Goal: Submit feedback/report problem: Submit feedback/report problem

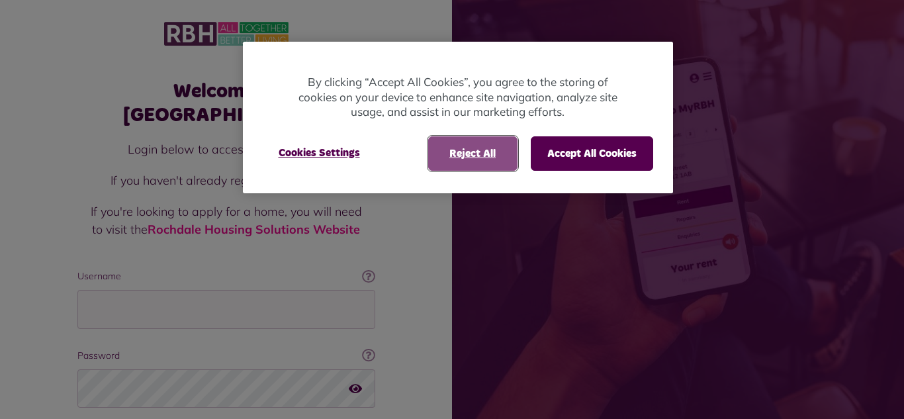
click at [466, 155] on button "Reject All" at bounding box center [472, 153] width 89 height 34
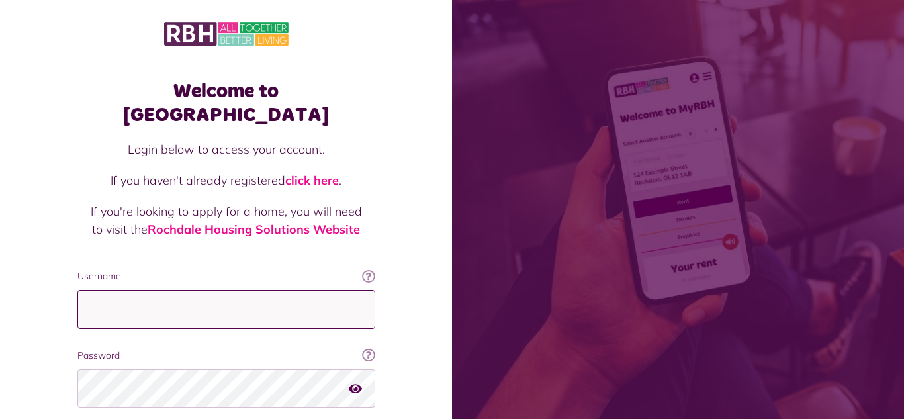
click at [238, 296] on input "Username" at bounding box center [226, 309] width 298 height 39
type input "**********"
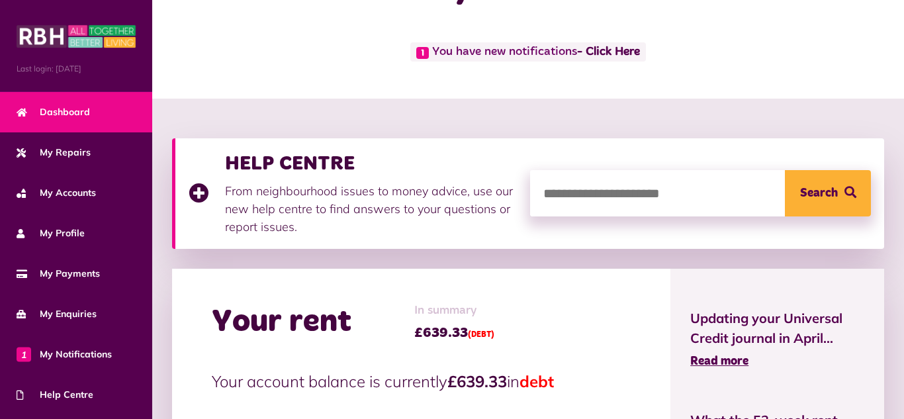
scroll to position [79, 0]
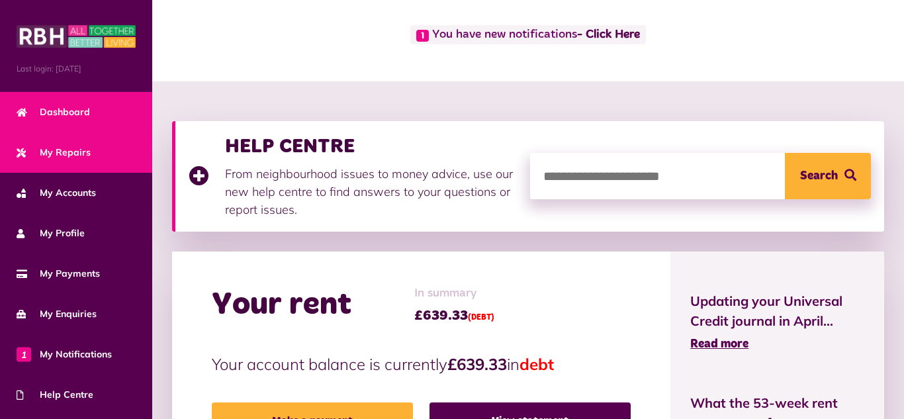
click at [123, 160] on link "My Repairs" at bounding box center [76, 152] width 152 height 40
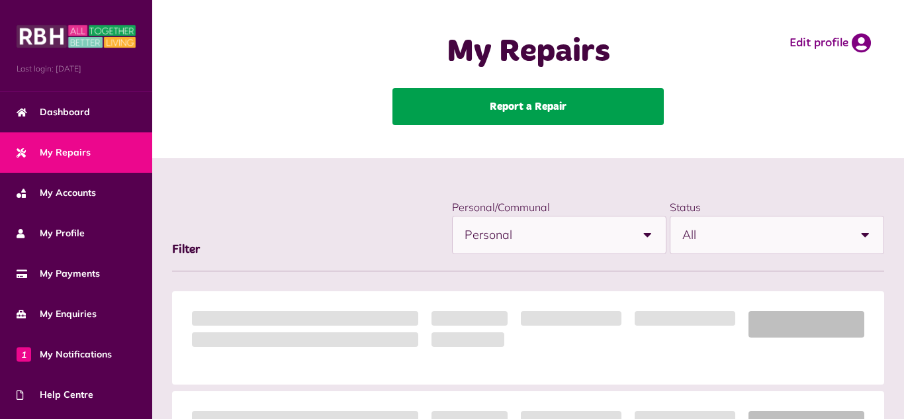
click at [522, 97] on link "Report a Repair" at bounding box center [527, 106] width 271 height 37
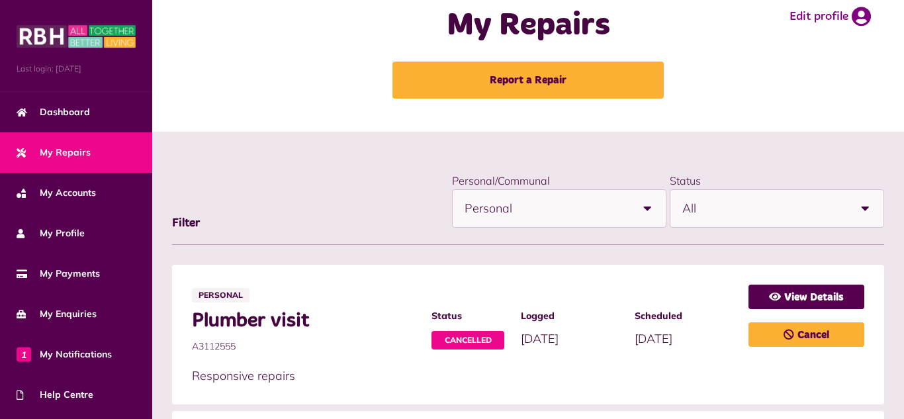
scroll to position [43, 0]
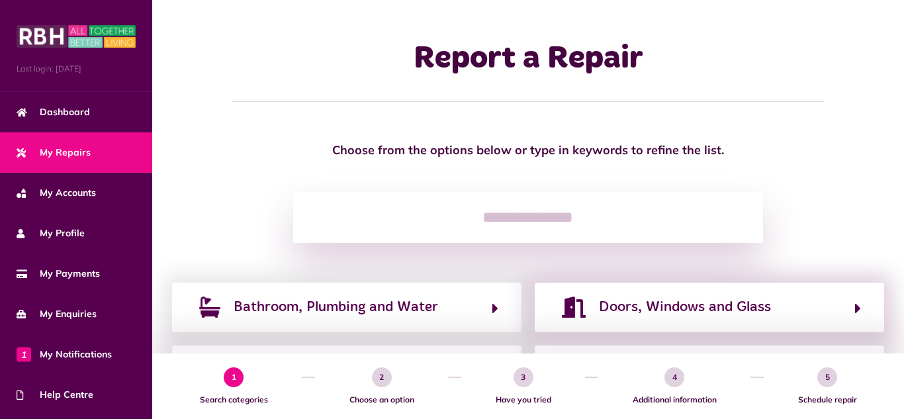
click at [696, 290] on div "Doors, Windows and Glass" at bounding box center [709, 307] width 349 height 49
click at [699, 303] on span "Doors, Windows and Glass" at bounding box center [685, 306] width 172 height 21
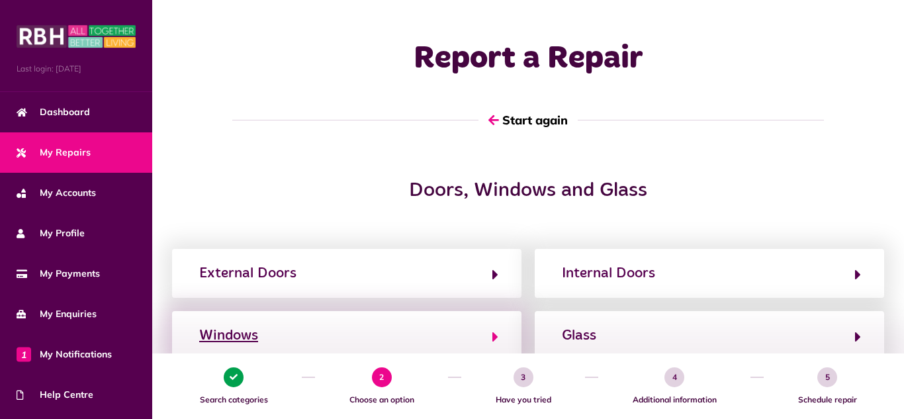
click at [251, 339] on div "Windows" at bounding box center [228, 335] width 59 height 21
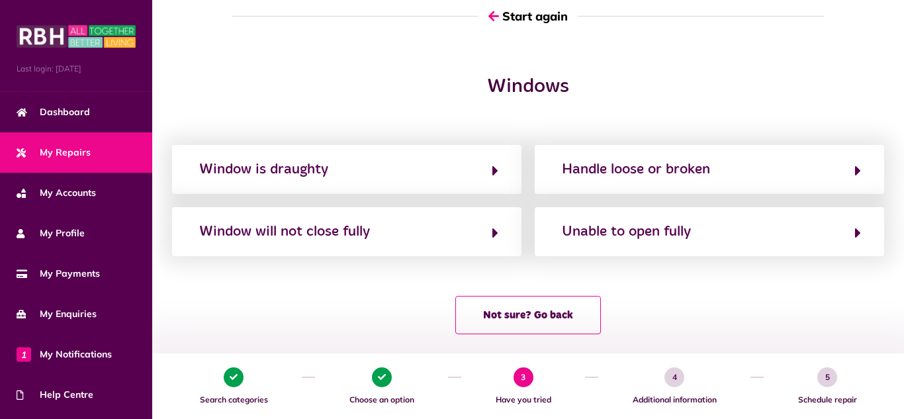
scroll to position [106, 0]
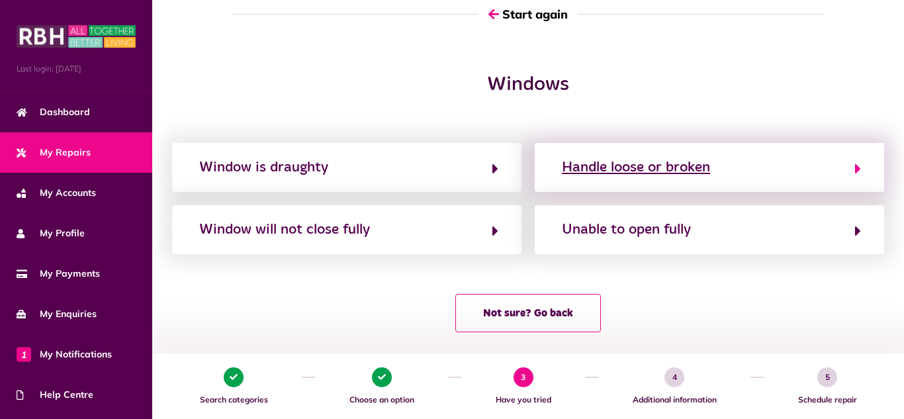
click at [705, 173] on div "Handle loose or broken" at bounding box center [636, 167] width 148 height 21
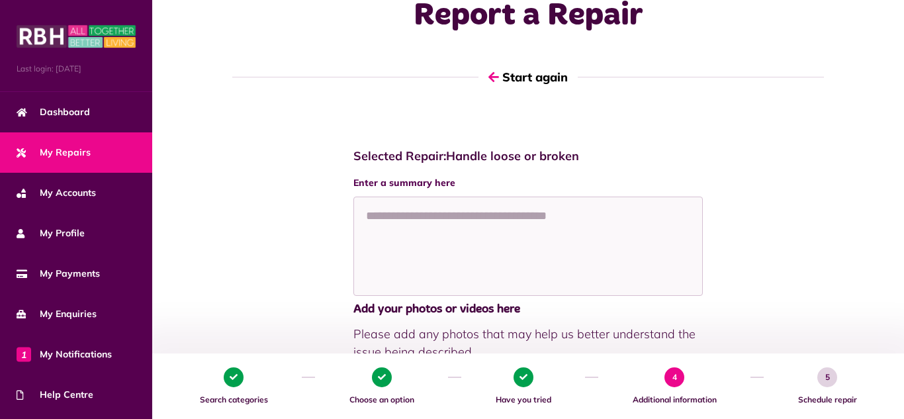
scroll to position [0, 0]
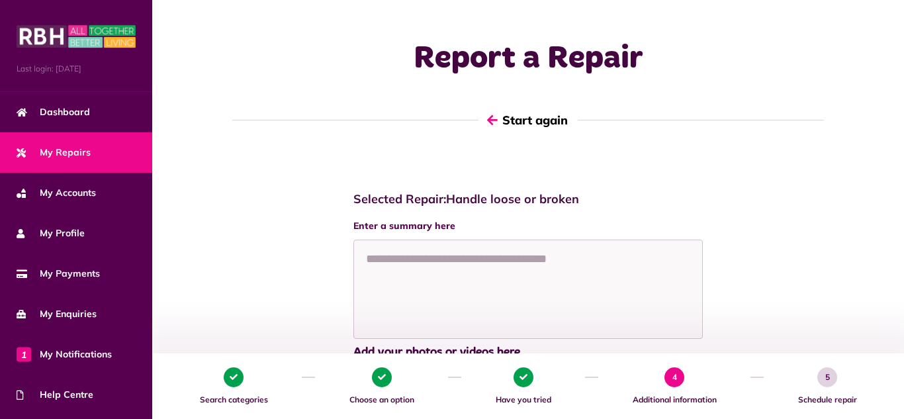
click at [539, 132] on button "Start again" at bounding box center [527, 120] width 99 height 38
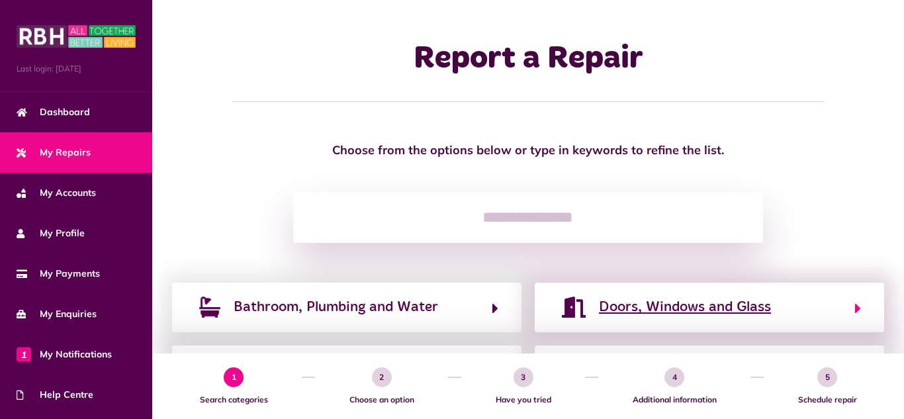
click at [709, 299] on span "Doors, Windows and Glass" at bounding box center [685, 306] width 172 height 21
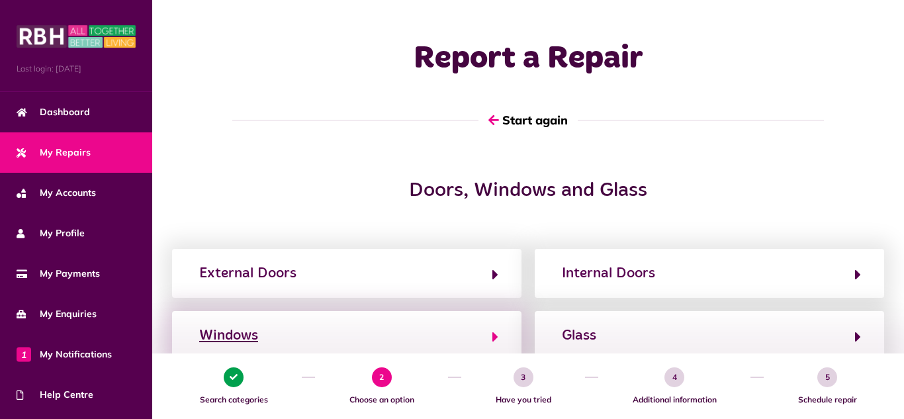
click at [421, 335] on button "Windows" at bounding box center [346, 335] width 303 height 22
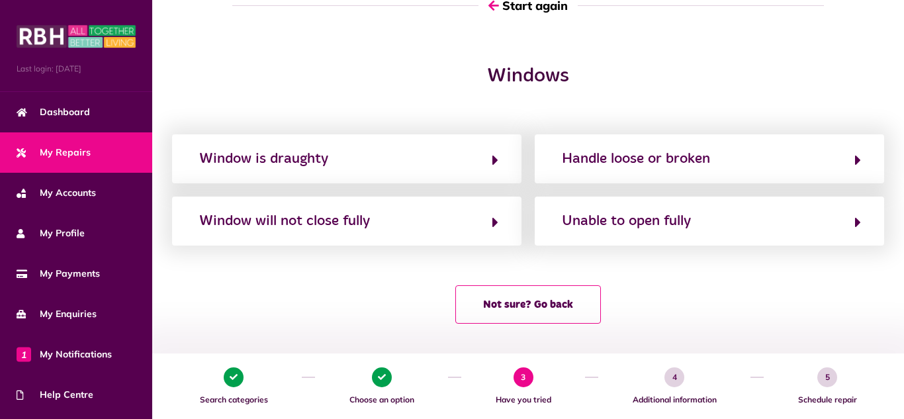
scroll to position [118, 0]
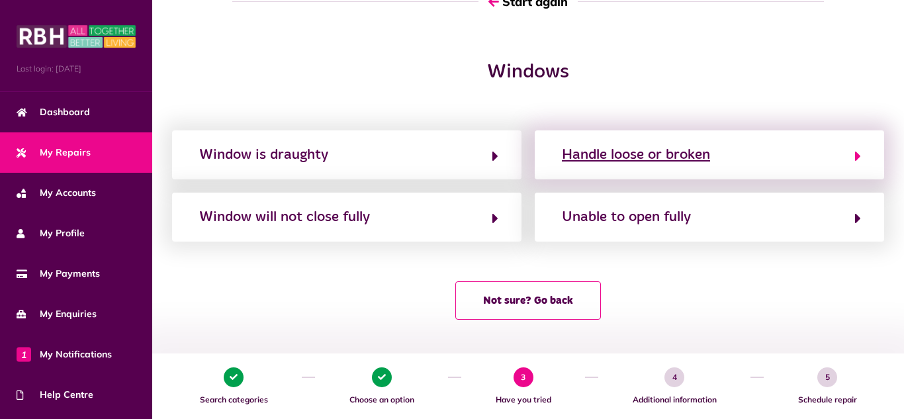
click at [696, 150] on div "Handle loose or broken" at bounding box center [636, 154] width 148 height 21
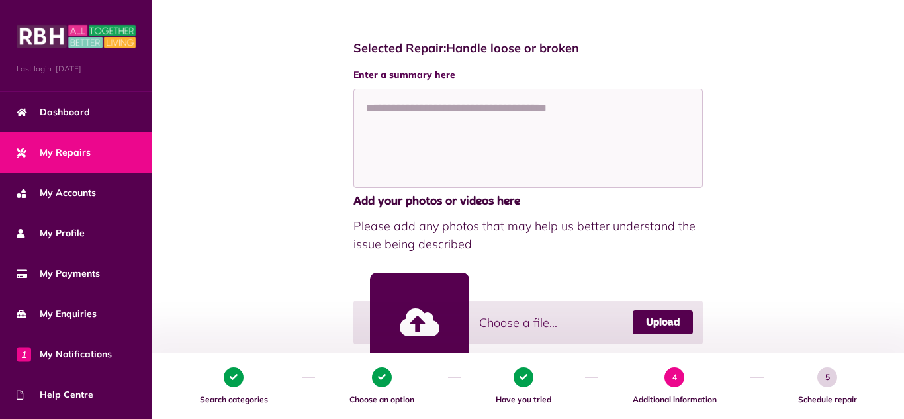
scroll to position [132, 0]
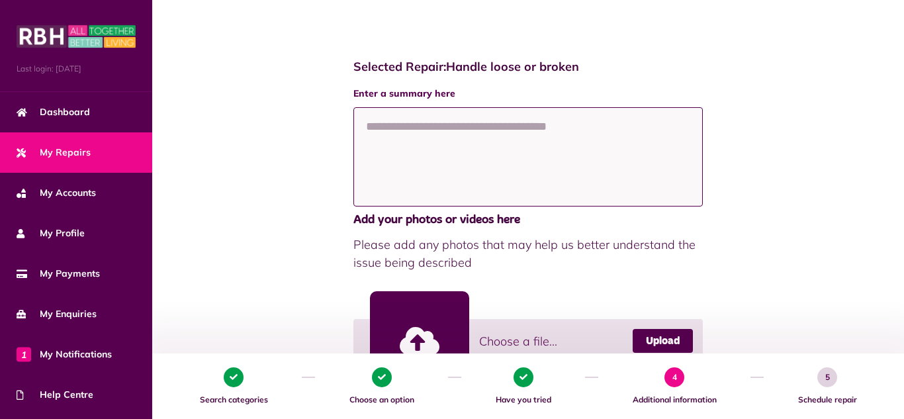
click at [433, 157] on textarea at bounding box center [527, 156] width 349 height 99
type textarea "**********"
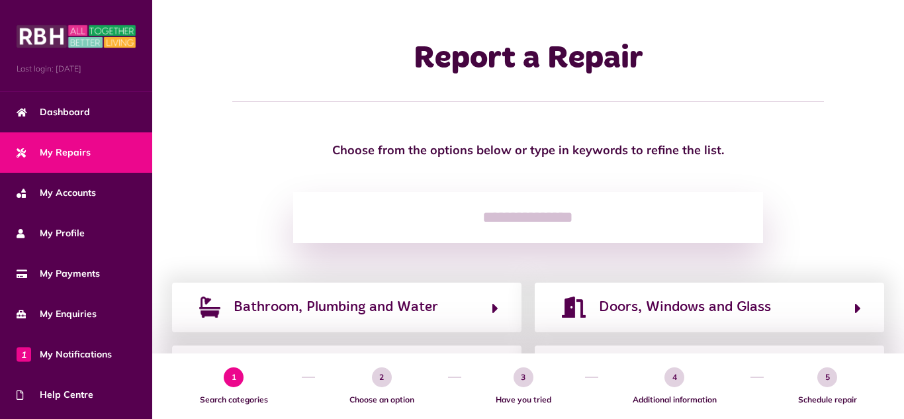
scroll to position [132, 0]
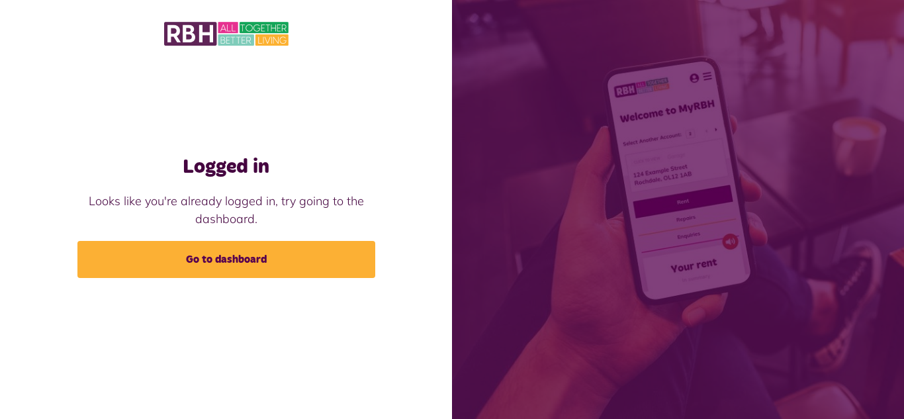
click at [263, 281] on div "Logged in Looks like you're already logged in, try going to the dashboard. Go t…" at bounding box center [226, 186] width 452 height 373
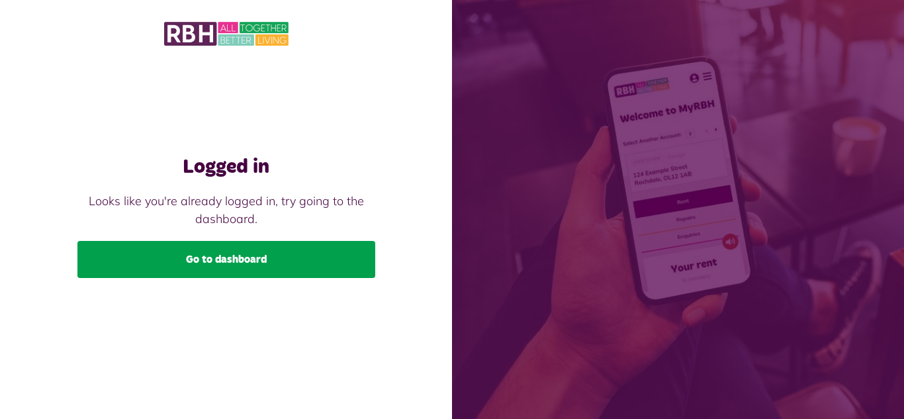
click at [263, 271] on link "Go to dashboard" at bounding box center [226, 259] width 298 height 37
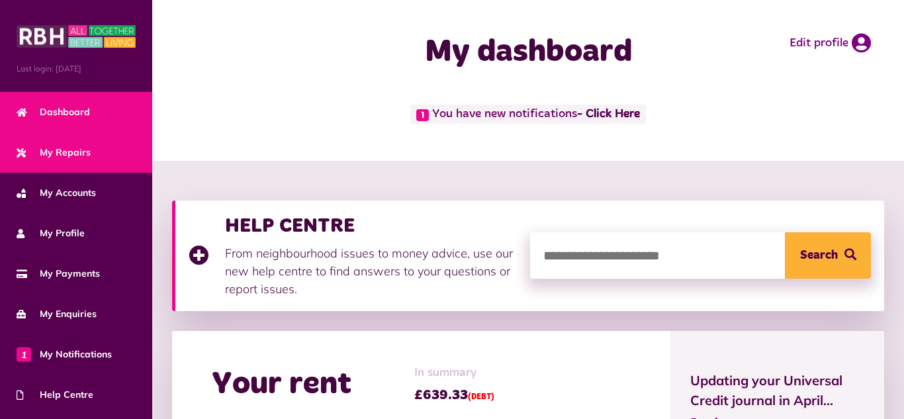
click at [140, 163] on link "My Repairs" at bounding box center [76, 152] width 152 height 40
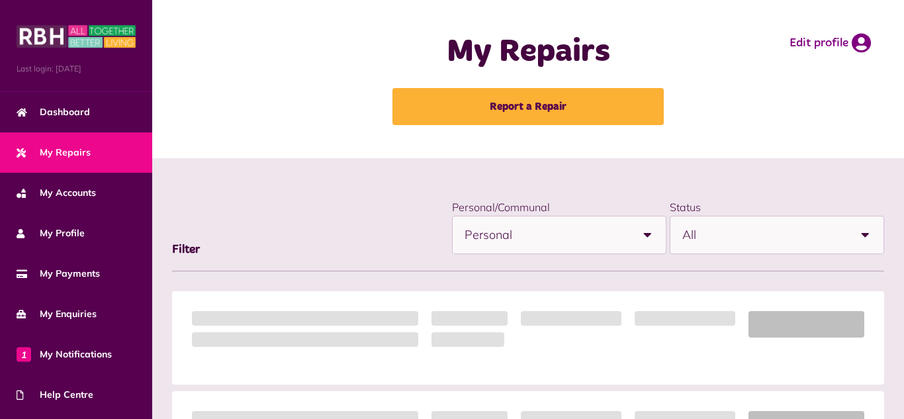
click at [445, 87] on div "My Repairs Report a Repair" at bounding box center [527, 79] width 349 height 132
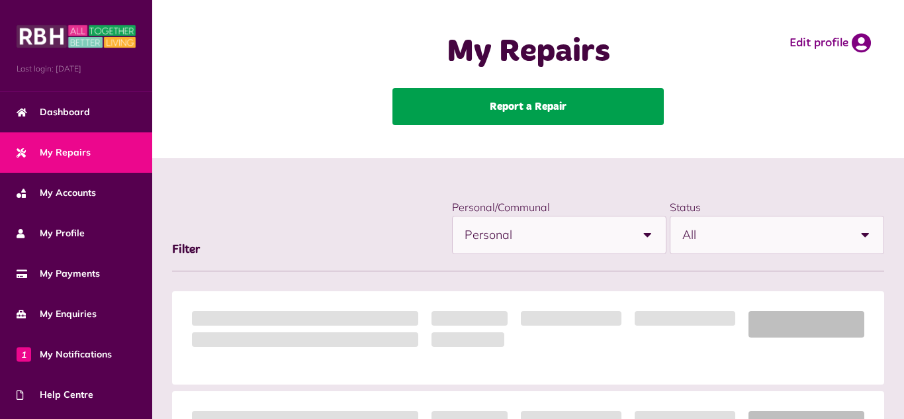
click at [444, 98] on link "Report a Repair" at bounding box center [527, 106] width 271 height 37
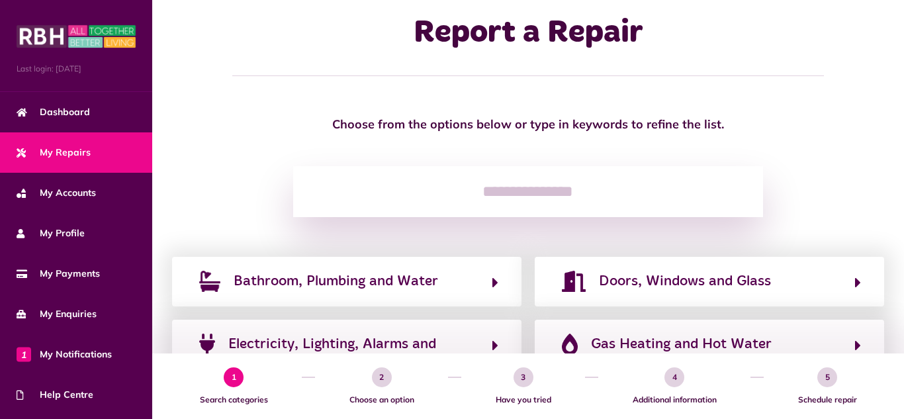
scroll to position [23, 0]
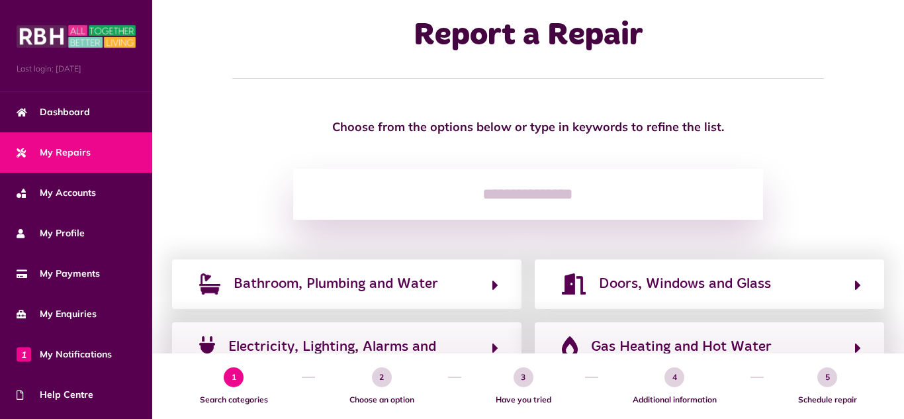
click at [574, 203] on input "search" at bounding box center [528, 195] width 470 height 52
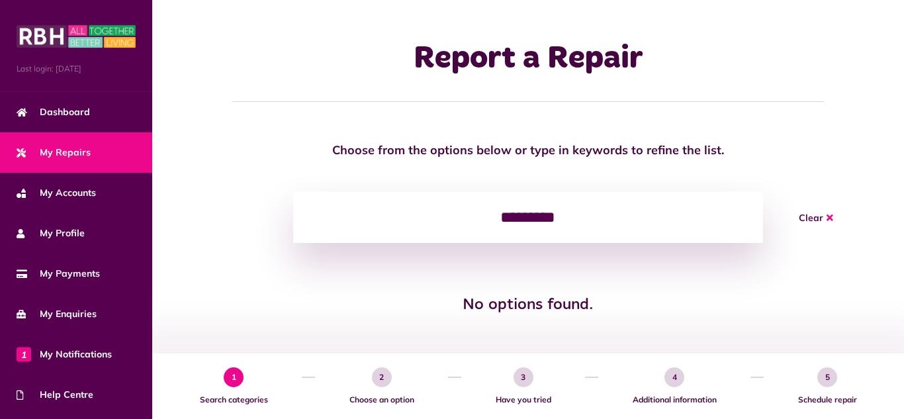
scroll to position [0, 0]
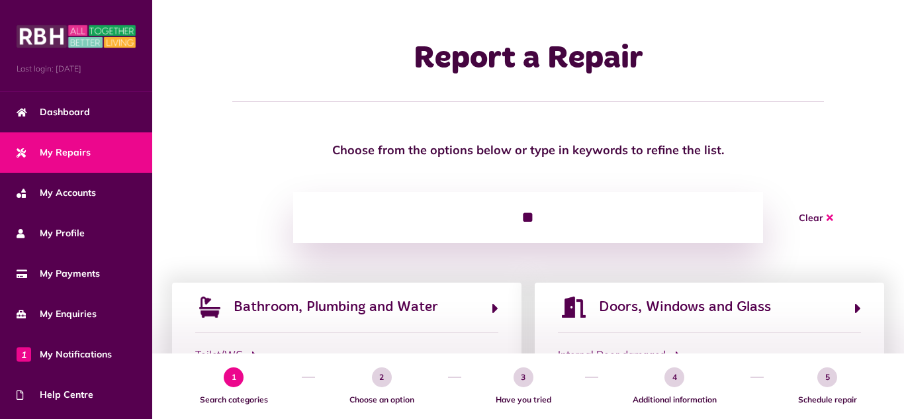
type input "*"
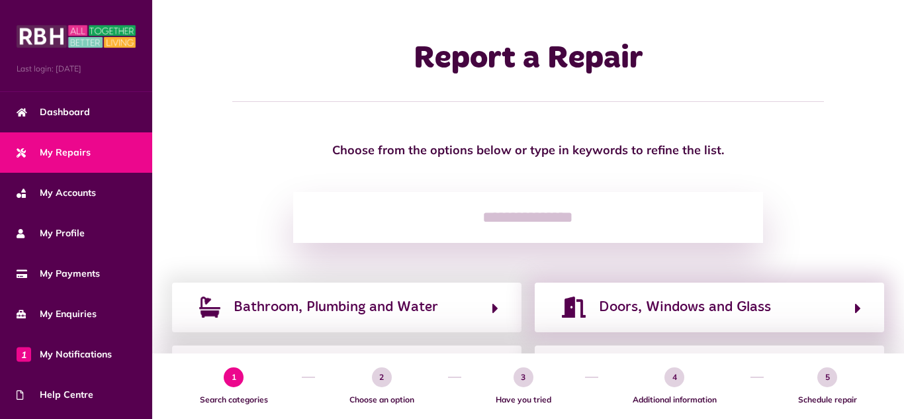
click at [703, 322] on div "Doors, Windows and Glass" at bounding box center [709, 307] width 349 height 49
click at [707, 297] on span "Doors, Windows and Glass" at bounding box center [685, 306] width 172 height 21
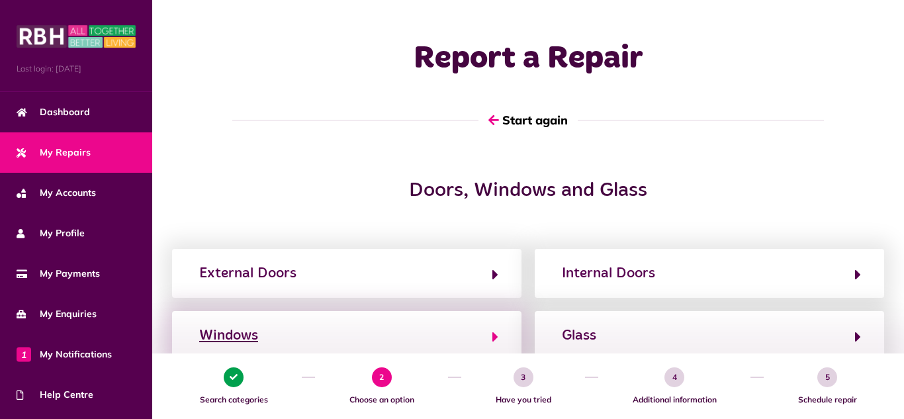
click at [375, 332] on button "Windows" at bounding box center [346, 335] width 303 height 22
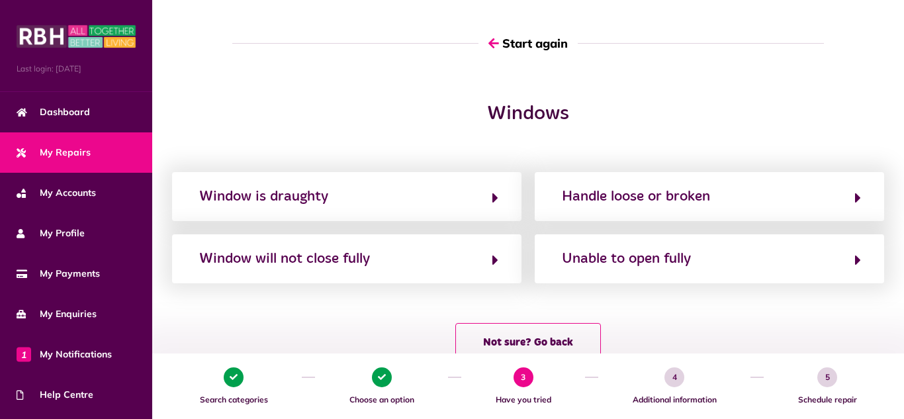
scroll to position [79, 0]
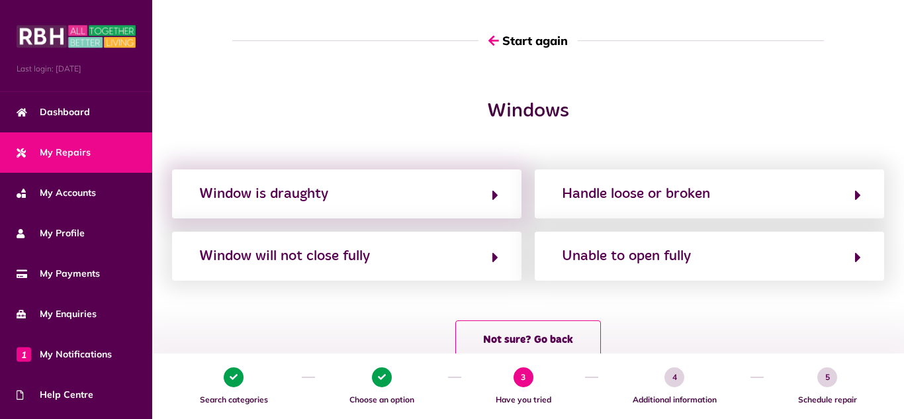
click at [508, 193] on div "Window is draughty" at bounding box center [346, 193] width 349 height 49
click at [504, 194] on div "Window is draughty" at bounding box center [346, 193] width 349 height 49
click at [501, 196] on div "Window is draughty" at bounding box center [346, 193] width 349 height 49
click at [494, 192] on icon "button" at bounding box center [495, 195] width 6 height 16
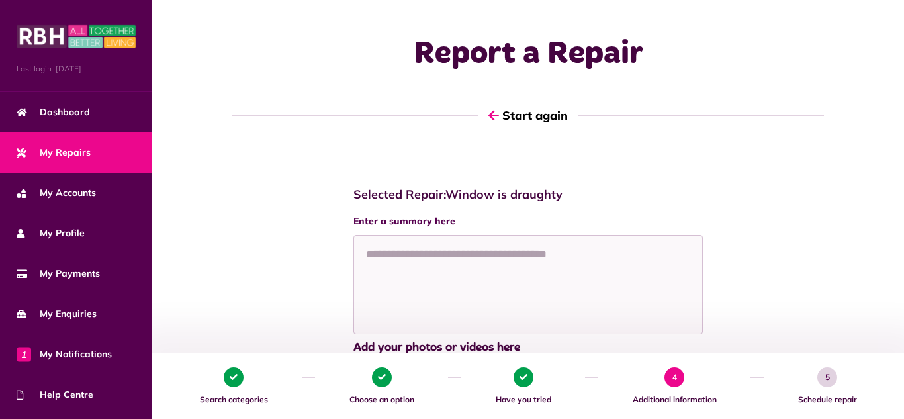
scroll to position [0, 0]
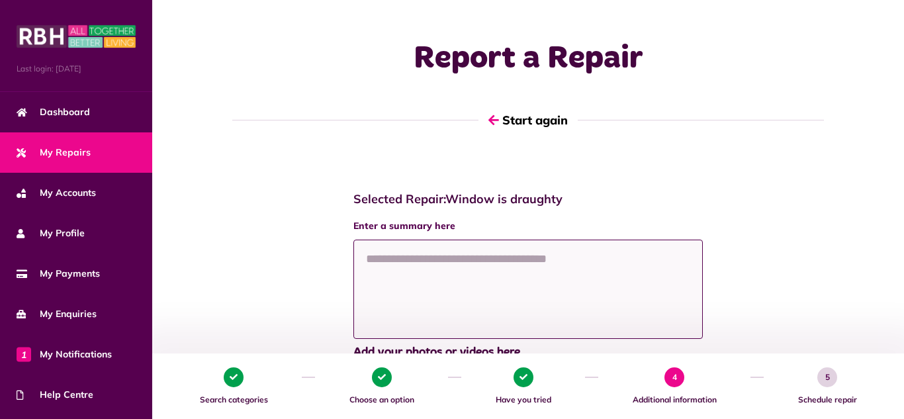
click at [510, 291] on textarea at bounding box center [527, 289] width 349 height 99
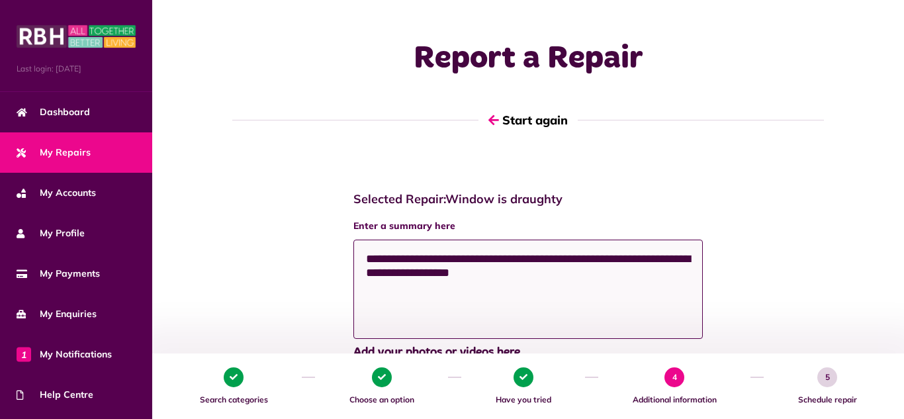
type textarea "**********"
drag, startPoint x: 764, startPoint y: 330, endPoint x: 794, endPoint y: 103, distance: 229.6
click at [794, 103] on div "**********" at bounding box center [528, 362] width 752 height 724
click at [858, 122] on div "Report a Repair Start again" at bounding box center [527, 89] width 725 height 99
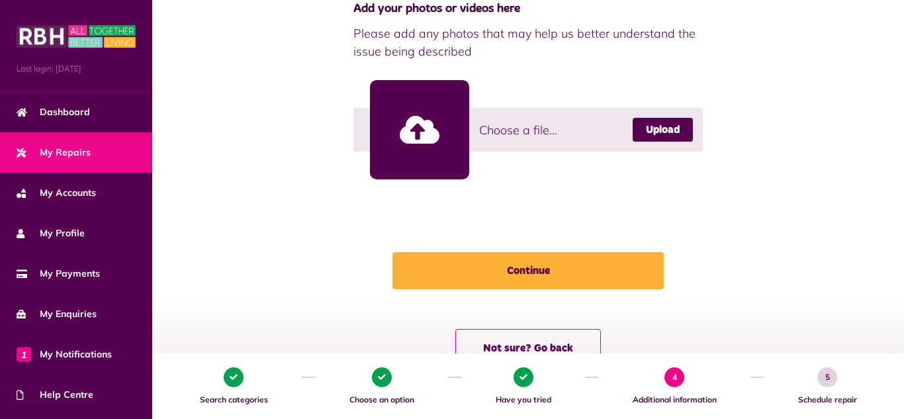
scroll to position [344, 0]
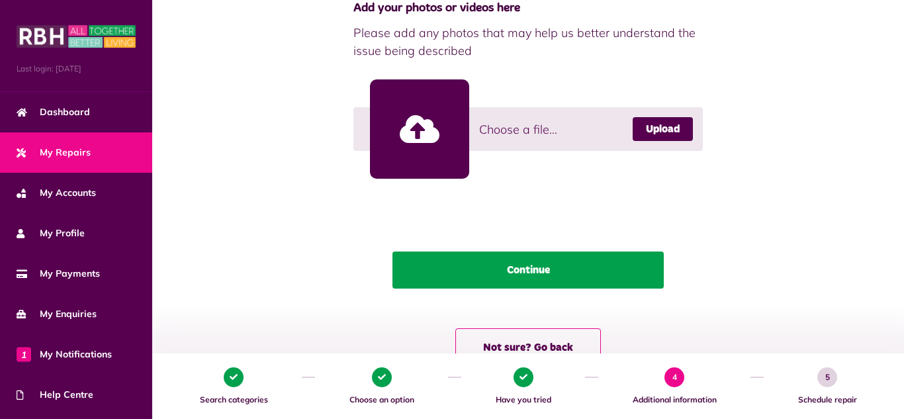
click at [576, 259] on button "Continue" at bounding box center [527, 269] width 271 height 37
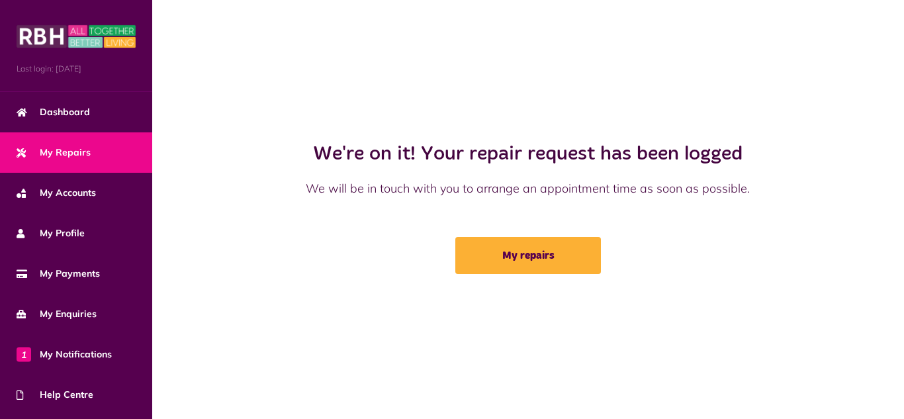
scroll to position [0, 0]
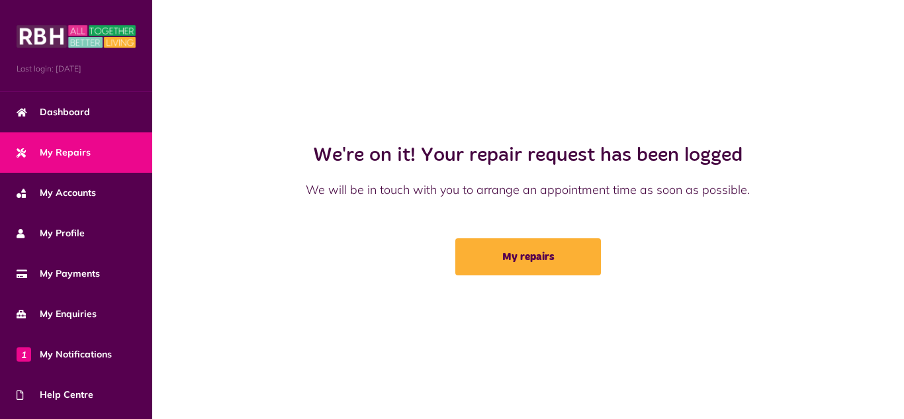
click at [109, 157] on link "My Repairs" at bounding box center [76, 152] width 152 height 40
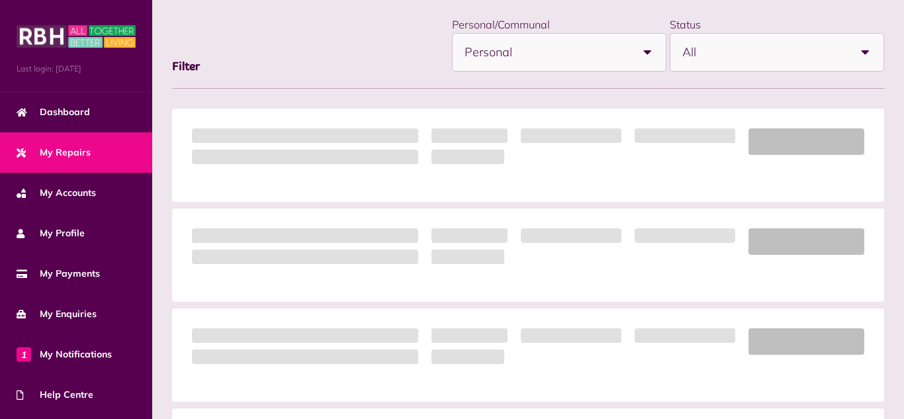
scroll to position [185, 0]
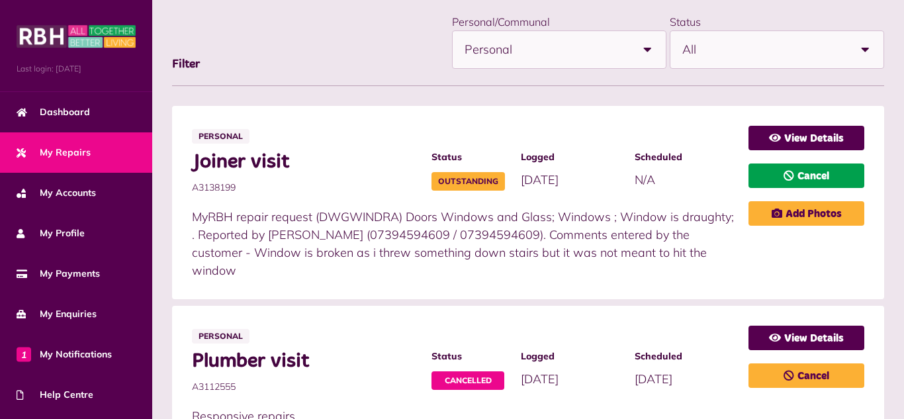
click at [825, 179] on link "Cancel" at bounding box center [806, 175] width 116 height 24
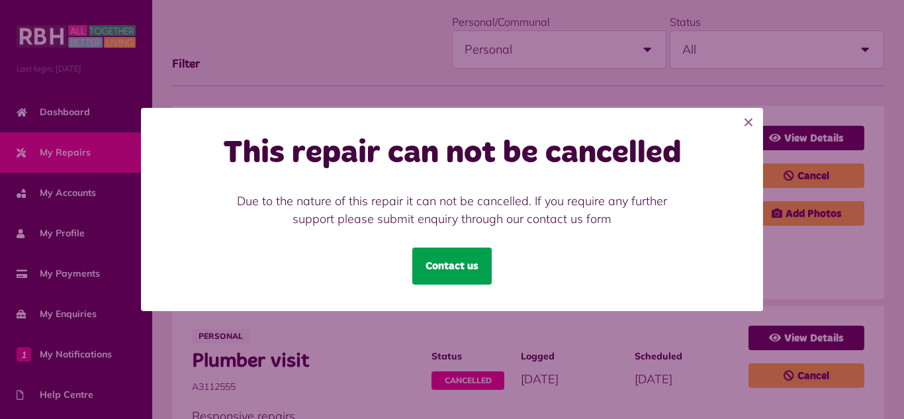
click at [454, 270] on link "Contact us" at bounding box center [451, 265] width 79 height 37
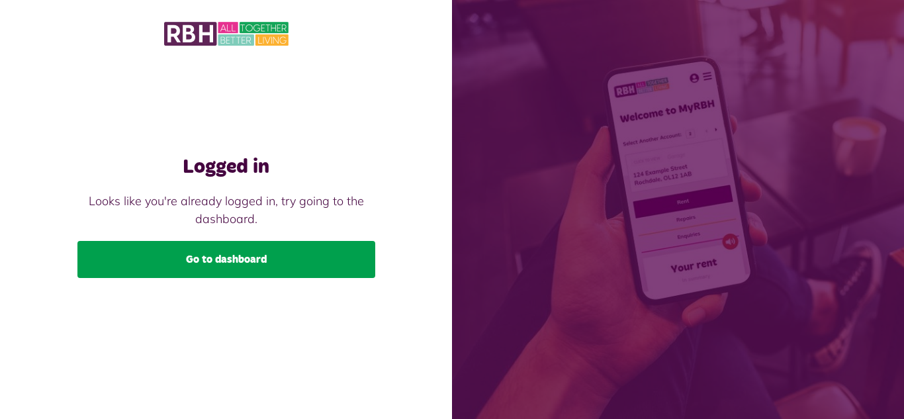
click at [332, 247] on link "Go to dashboard" at bounding box center [226, 259] width 298 height 37
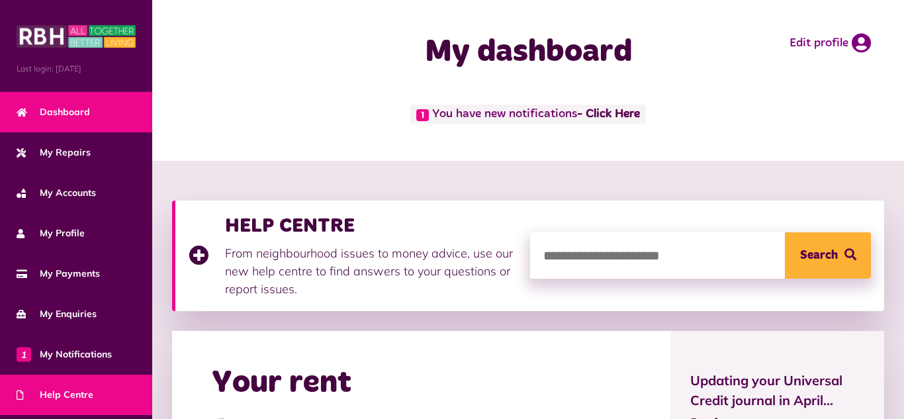
click at [81, 400] on span "Help Centre" at bounding box center [55, 395] width 77 height 14
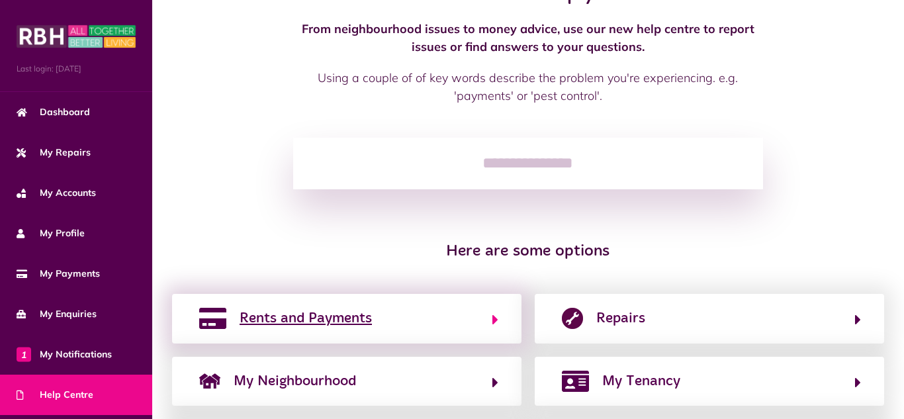
scroll to position [106, 0]
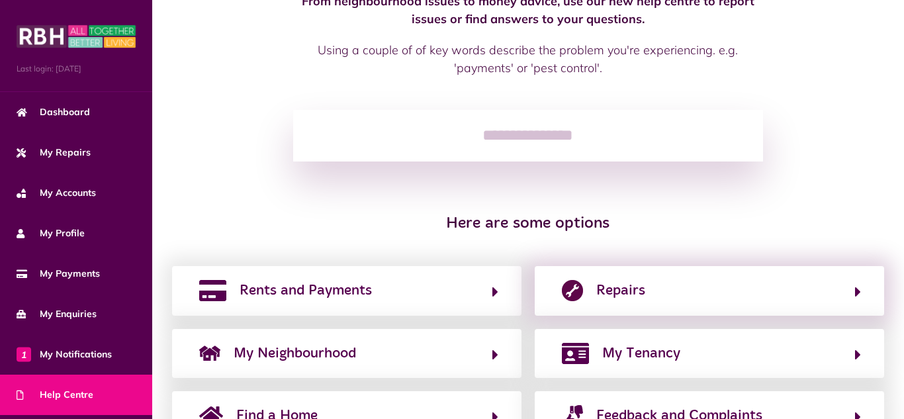
click at [640, 279] on div "Repairs" at bounding box center [709, 290] width 349 height 49
click at [638, 289] on span "Repairs" at bounding box center [620, 290] width 49 height 21
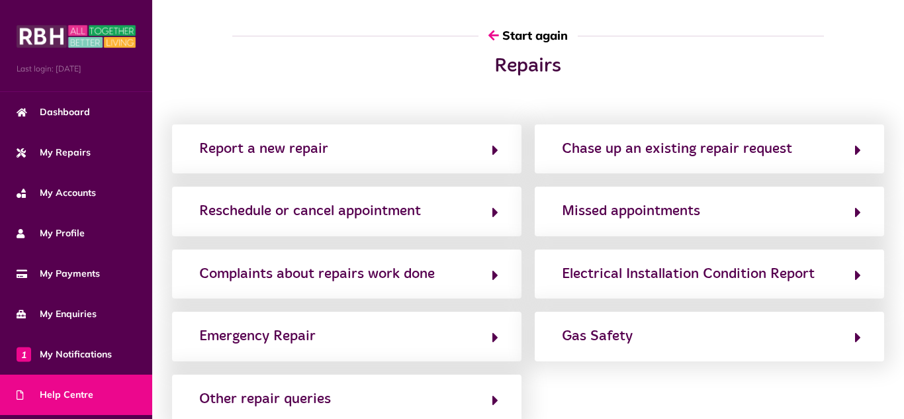
scroll to position [0, 0]
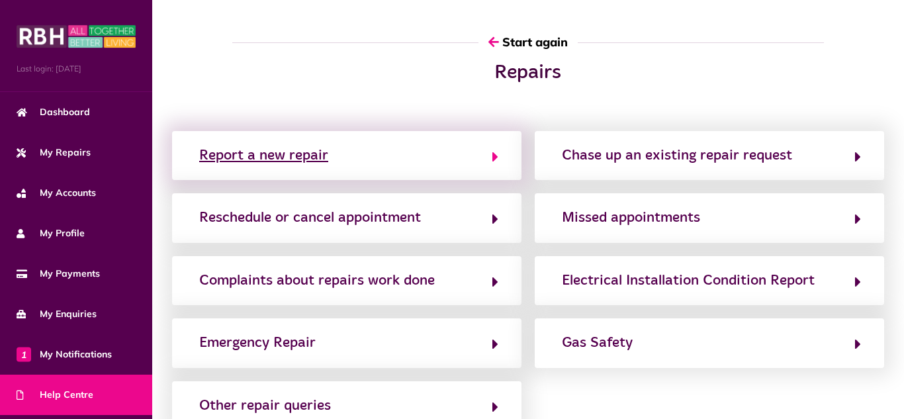
click at [316, 156] on div "Report a new repair" at bounding box center [263, 155] width 129 height 21
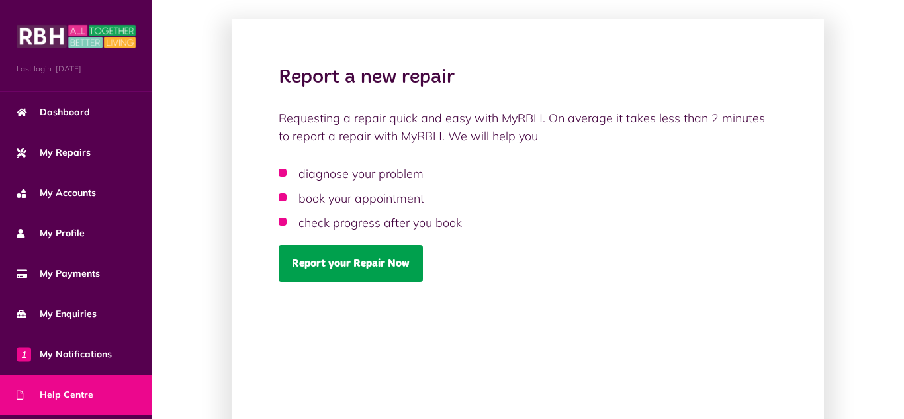
scroll to position [79, 0]
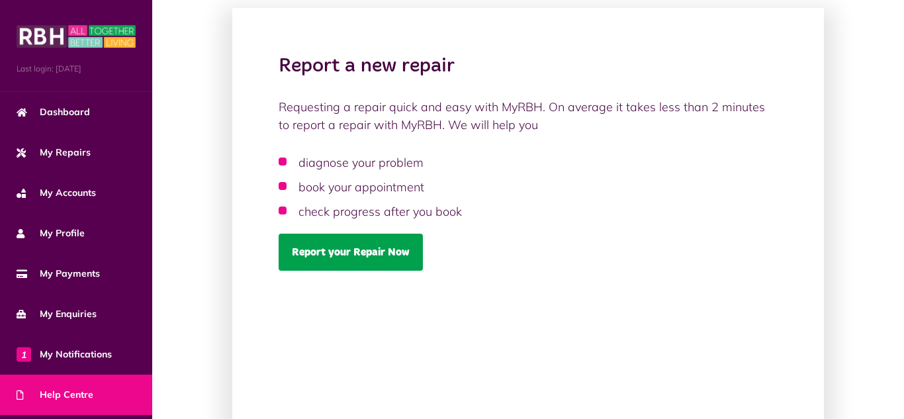
click at [359, 256] on link "Report your Repair Now" at bounding box center [351, 252] width 144 height 37
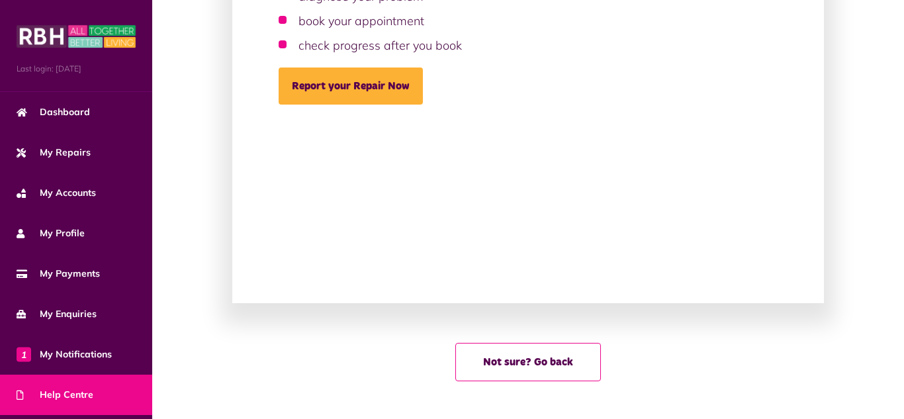
scroll to position [247, 0]
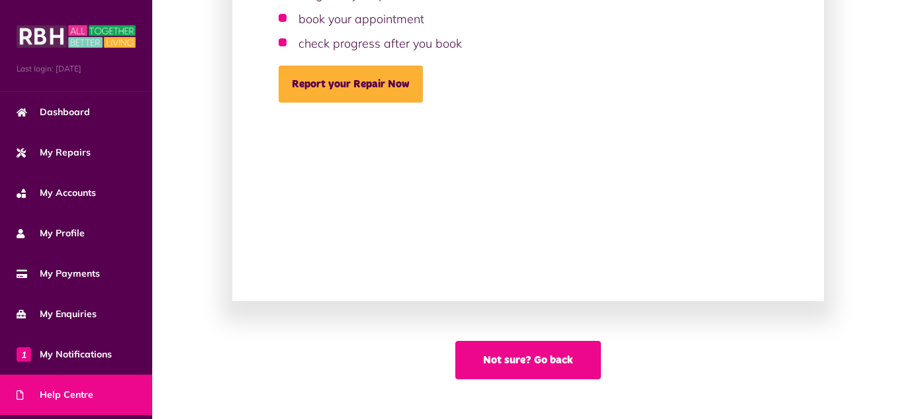
click at [540, 374] on button "Not sure? Go back" at bounding box center [528, 360] width 146 height 38
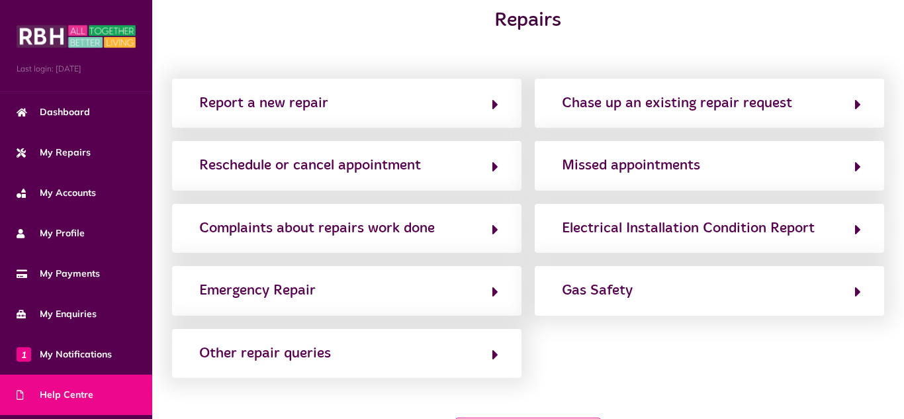
scroll to position [53, 0]
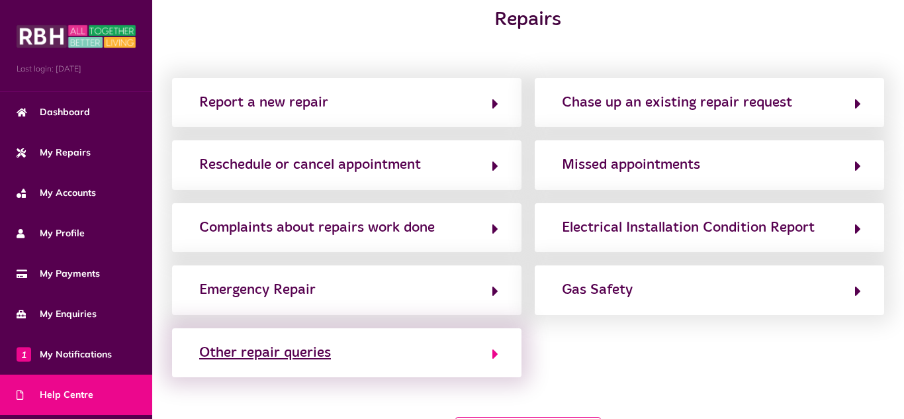
click at [437, 346] on button "Other repair queries" at bounding box center [346, 352] width 303 height 22
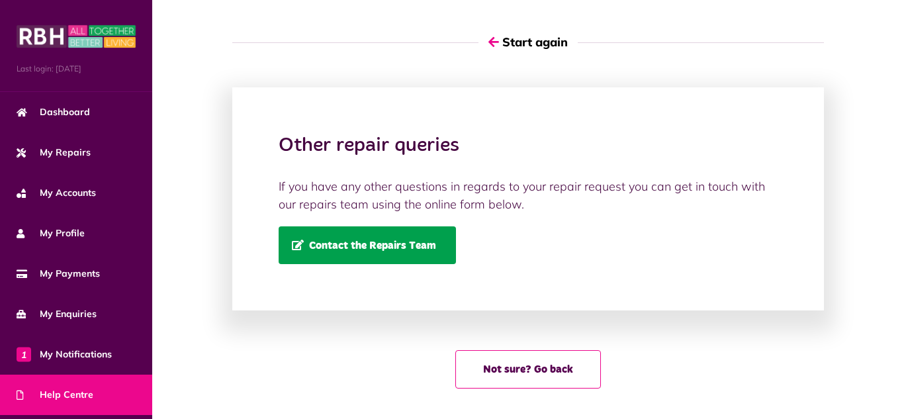
click at [400, 255] on link "Contact the Repairs Team" at bounding box center [367, 245] width 177 height 38
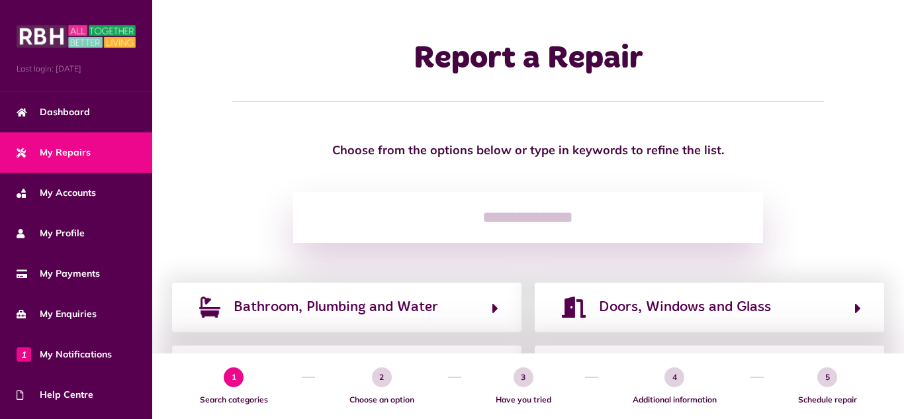
scroll to position [26, 0]
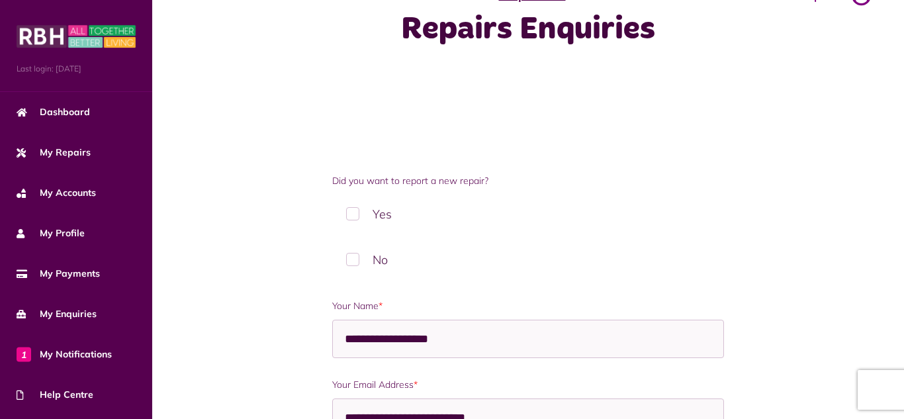
scroll to position [53, 0]
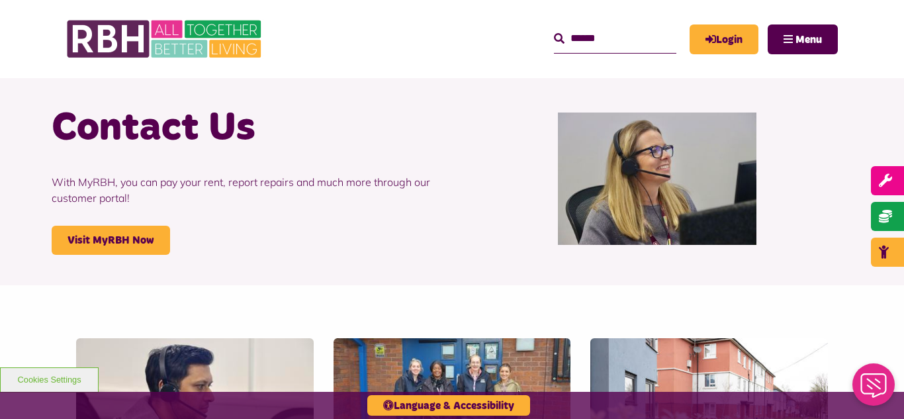
scroll to position [53, 0]
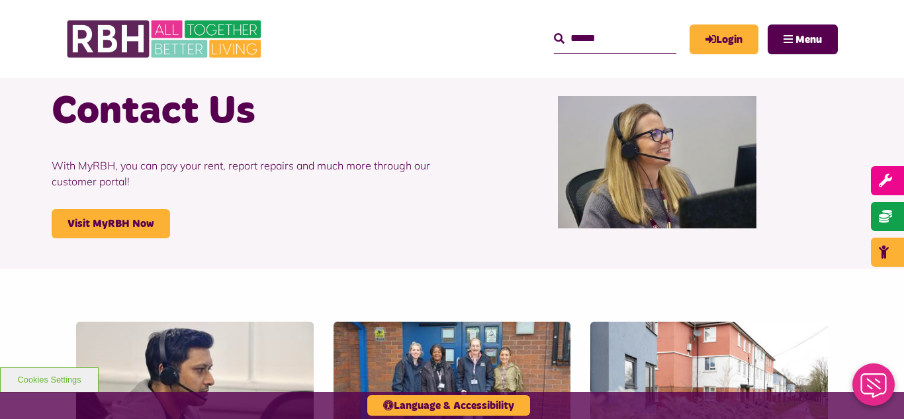
click at [877, 382] on icon "Close Web Assistant" at bounding box center [874, 385] width 32 height 24
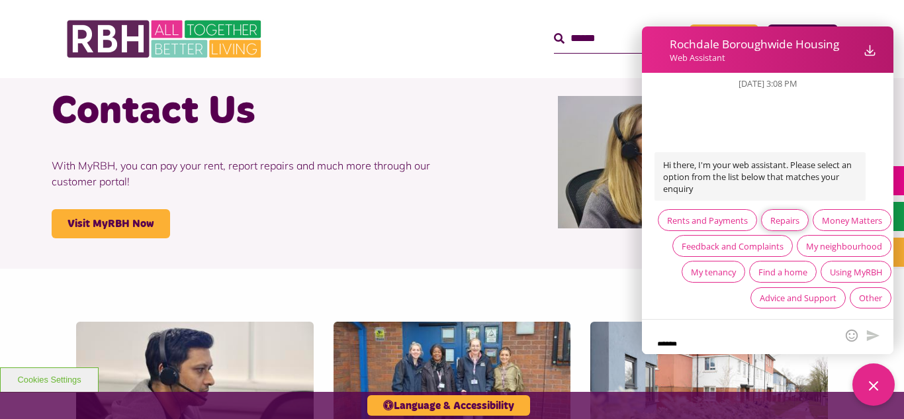
click at [799, 227] on div "Repairs" at bounding box center [785, 220] width 48 height 22
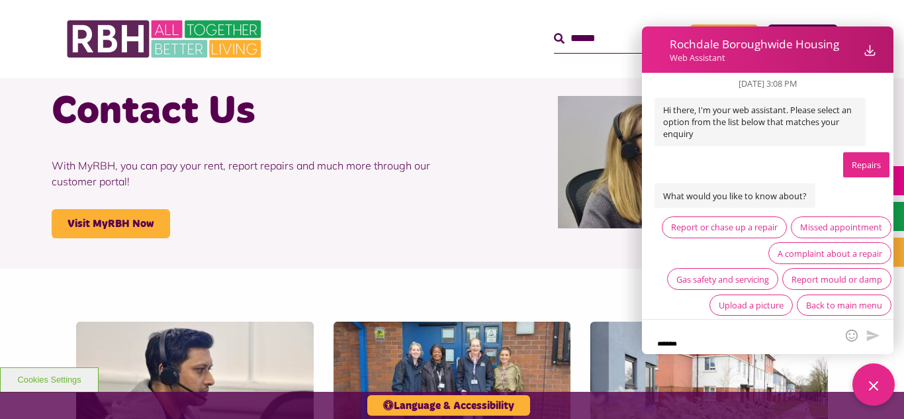
scroll to position [7, 0]
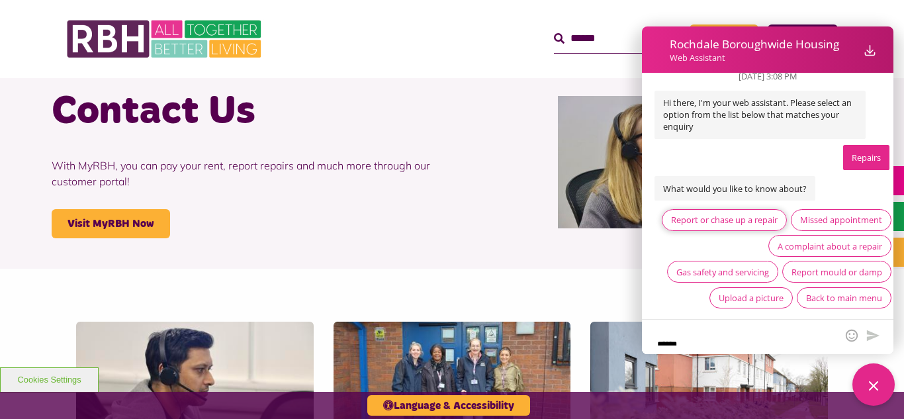
click at [732, 216] on div "Report or chase up a repair" at bounding box center [724, 220] width 107 height 12
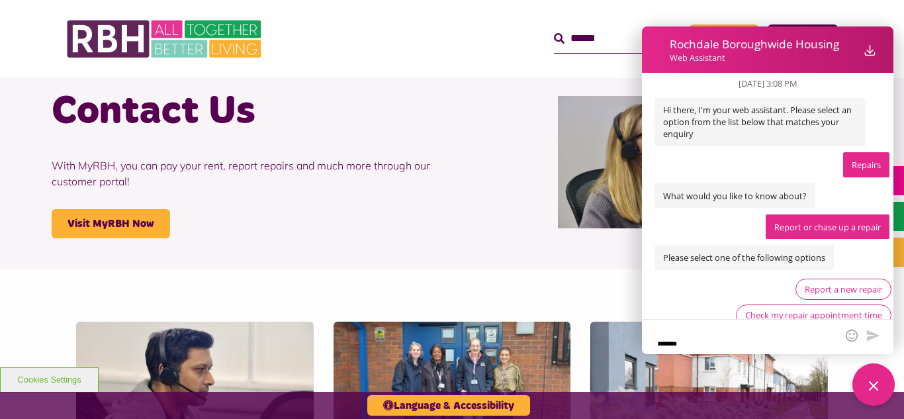
scroll to position [121, 0]
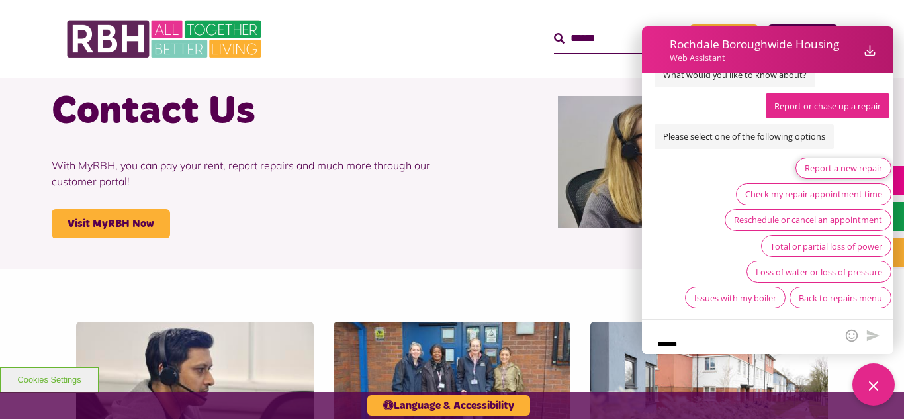
click at [866, 159] on div "Report a new repair" at bounding box center [843, 168] width 96 height 22
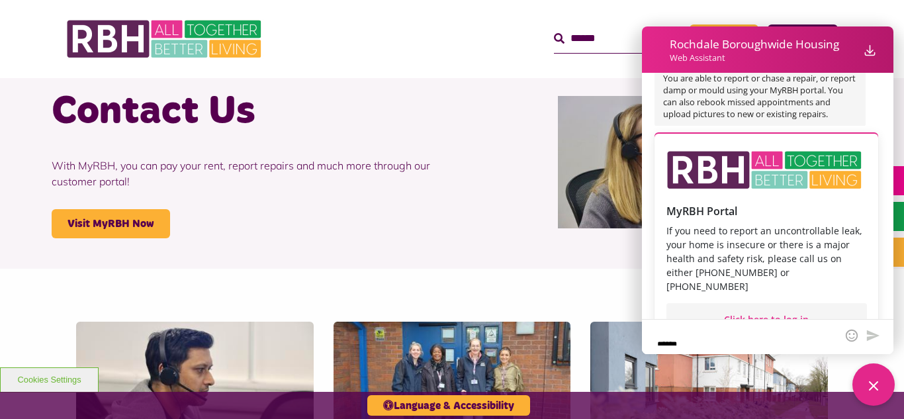
scroll to position [367, 0]
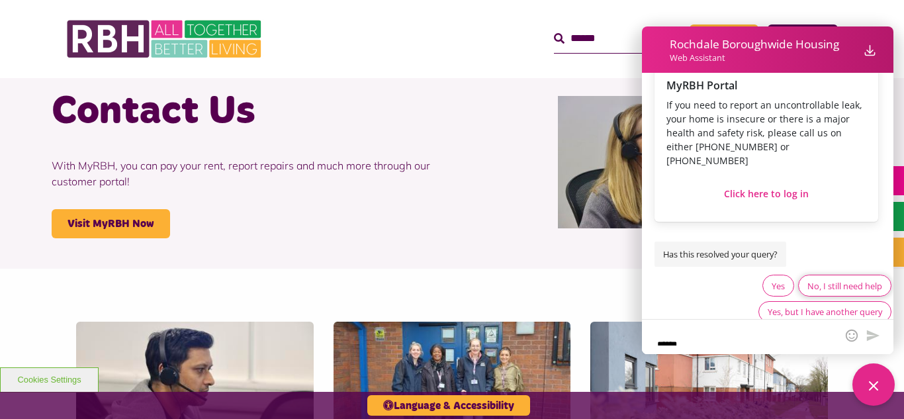
click at [842, 279] on div "No, I still need help" at bounding box center [844, 286] width 93 height 22
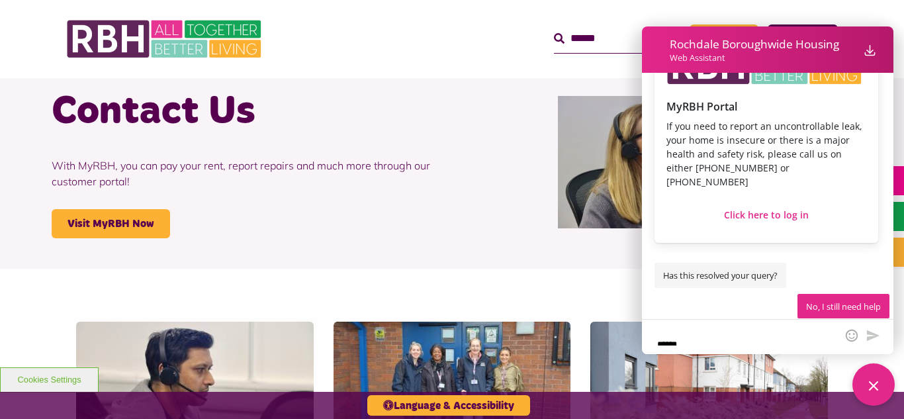
click at [761, 330] on textarea "Web Assistant container" at bounding box center [745, 336] width 182 height 17
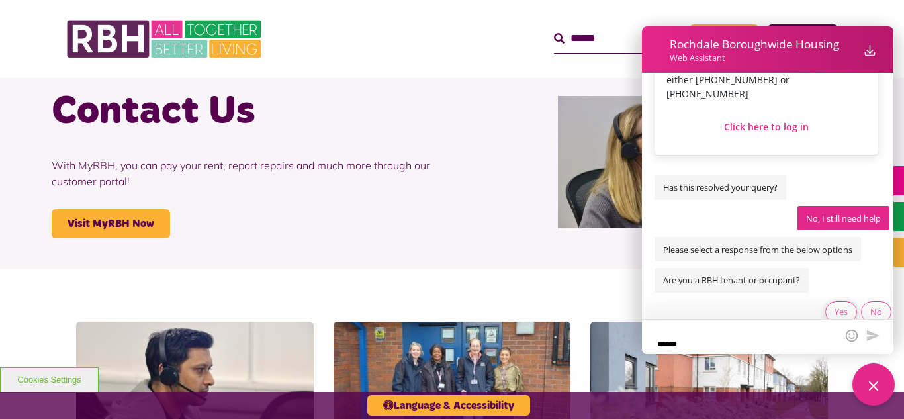
click at [842, 306] on div "Yes" at bounding box center [840, 312] width 13 height 12
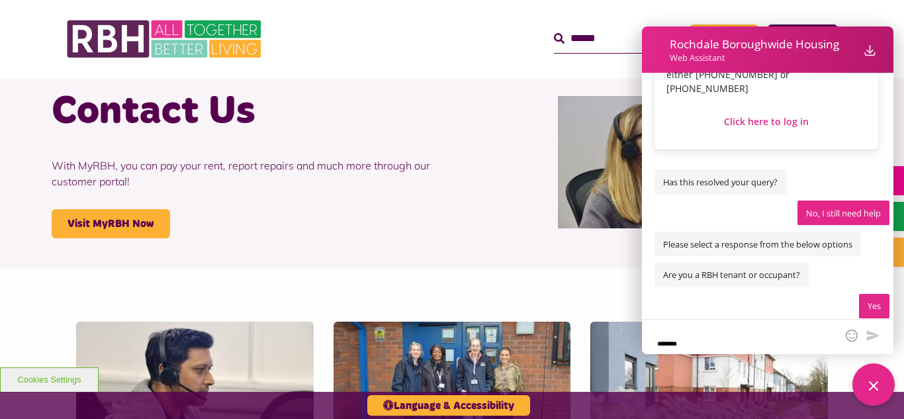
scroll to position [470, 0]
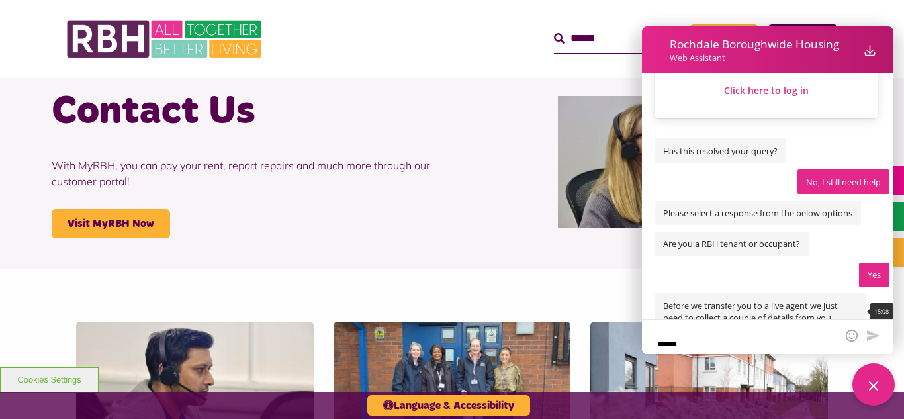
click at [813, 306] on span "Before we transfer you to a live agent we just need to collect a couple of deta…" at bounding box center [759, 311] width 211 height 36
click at [799, 332] on textarea "Web Assistant container" at bounding box center [745, 336] width 182 height 17
click at [783, 232] on span "Are you a RBH tenant or occupant?" at bounding box center [731, 244] width 154 height 24
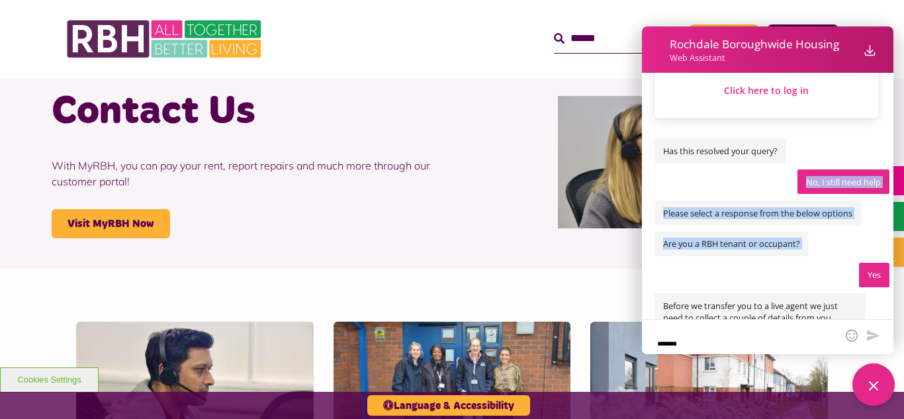
drag, startPoint x: 797, startPoint y: 271, endPoint x: 830, endPoint y: 133, distance: 141.7
click at [779, 345] on textarea "Web Assistant container" at bounding box center [745, 336] width 182 height 17
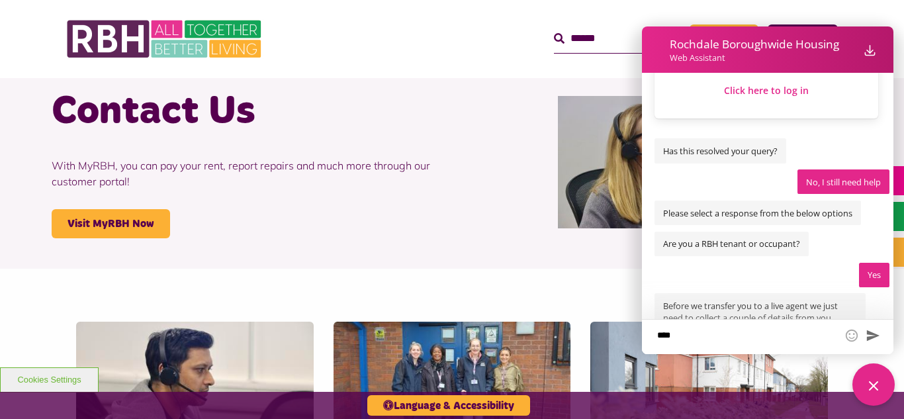
type textarea "****"
click at [874, 337] on icon "Send message" at bounding box center [873, 335] width 13 height 11
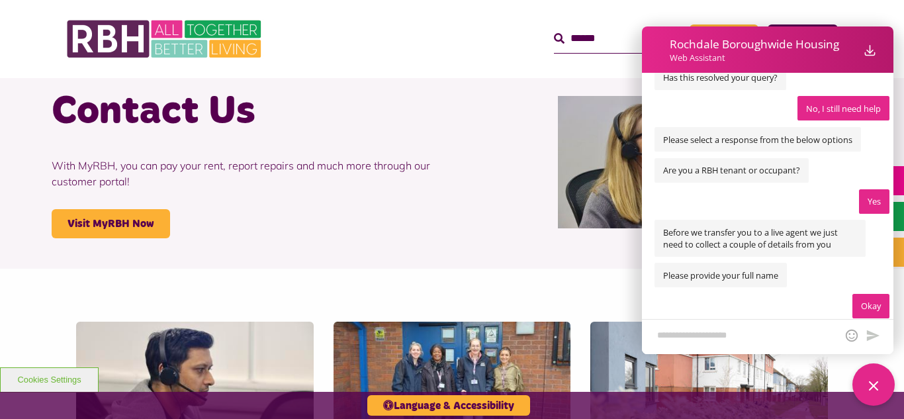
click at [795, 339] on textarea "Web Assistant container" at bounding box center [745, 336] width 182 height 17
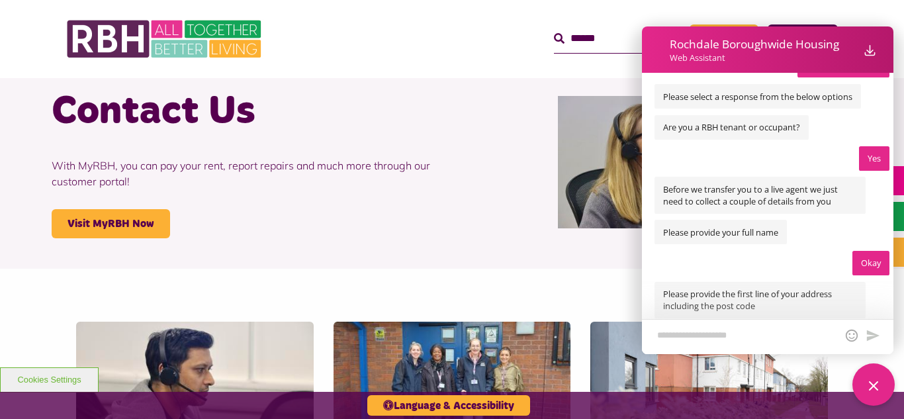
type textarea "*"
type textarea "**********"
click at [873, 336] on icon "Send message" at bounding box center [873, 335] width 13 height 11
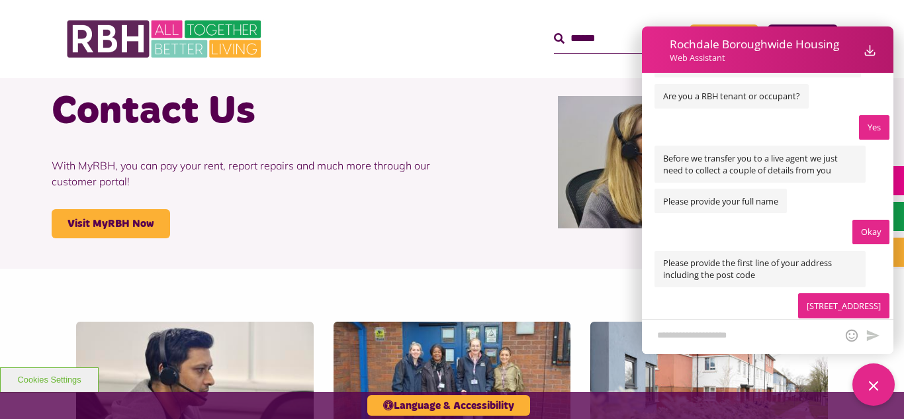
click at [811, 334] on textarea "Web Assistant container" at bounding box center [745, 336] width 182 height 17
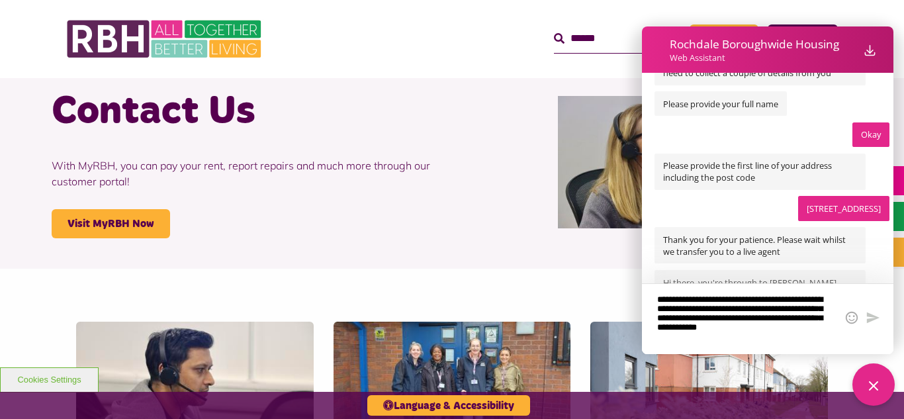
scroll to position [5, 0]
type textarea "**********"
click at [871, 312] on icon "Send message" at bounding box center [873, 315] width 13 height 11
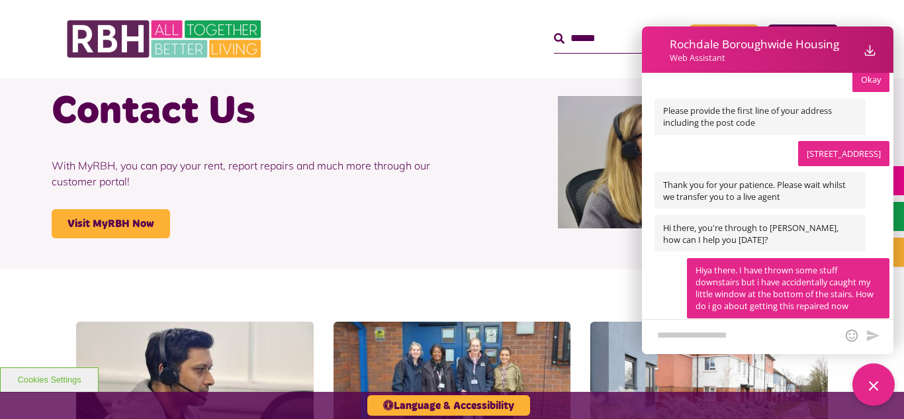
scroll to position [801, 0]
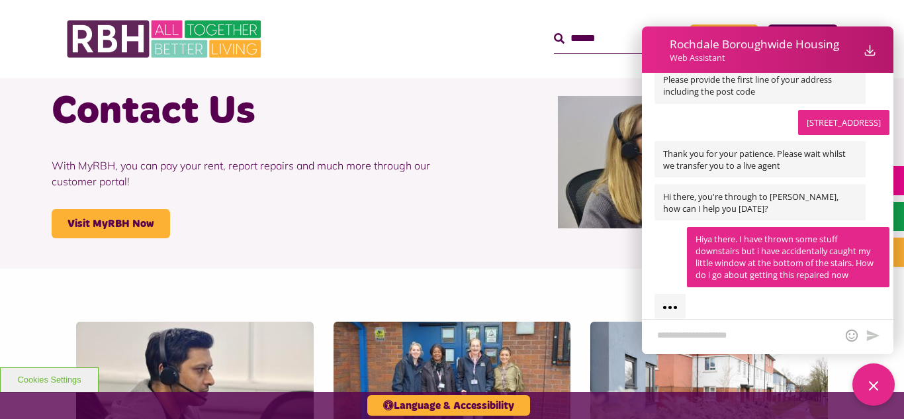
click at [780, 345] on textarea "Web Assistant container" at bounding box center [745, 336] width 182 height 17
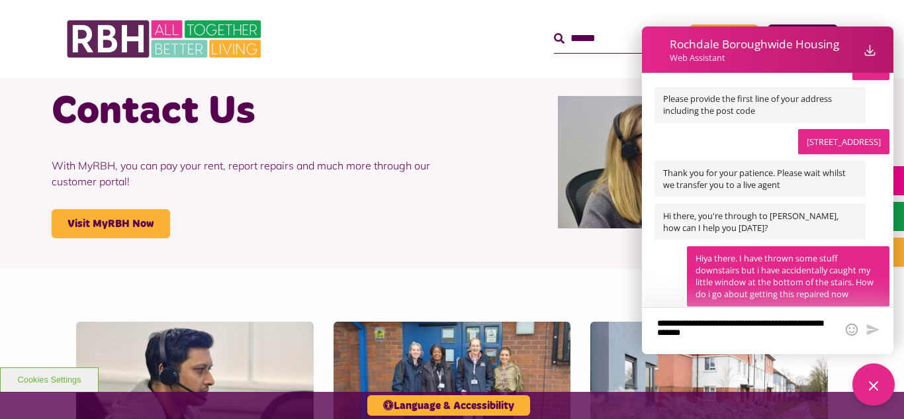
scroll to position [825, 0]
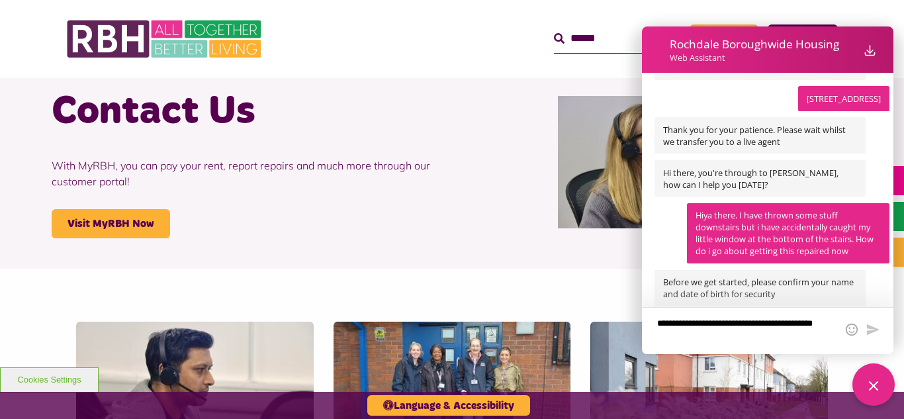
click at [785, 343] on textarea "Web Assistant container" at bounding box center [745, 330] width 182 height 29
type textarea "**********"
click at [867, 330] on icon "Send message" at bounding box center [873, 329] width 13 height 11
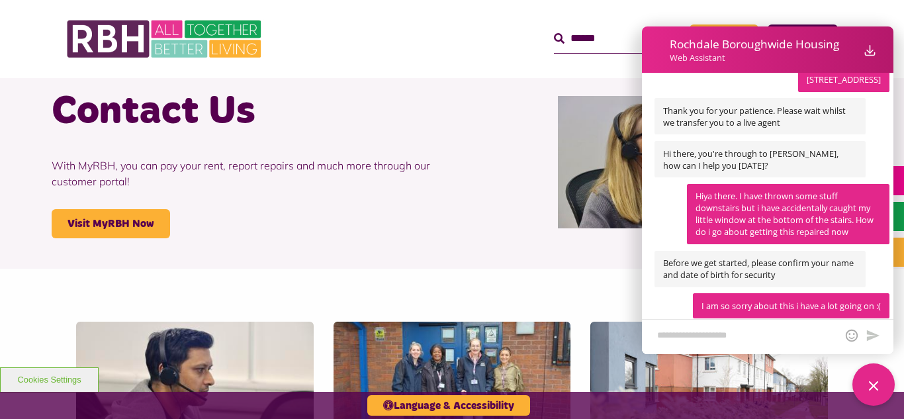
click at [799, 348] on div "Web Assistant container" at bounding box center [767, 337] width 251 height 34
click at [789, 337] on textarea "Web Assistant container" at bounding box center [745, 336] width 182 height 17
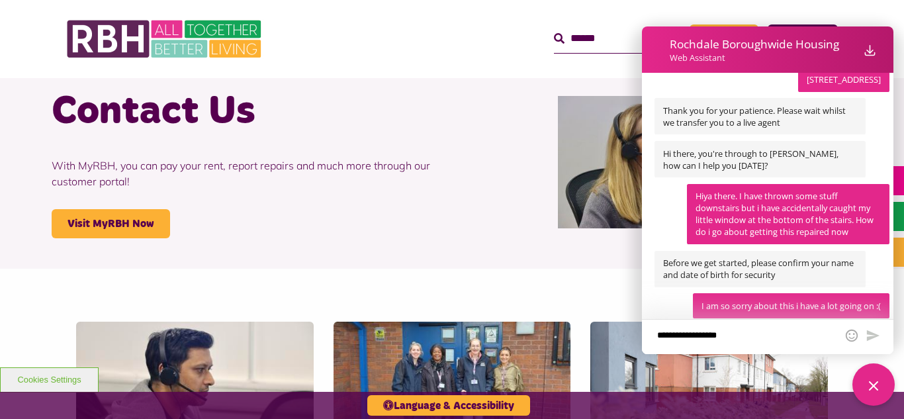
scroll to position [875, 0]
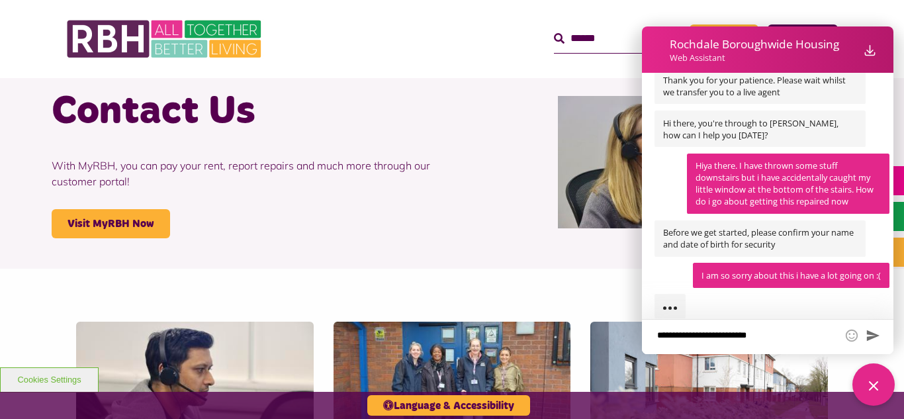
type textarea "**********"
click at [871, 337] on icon "Send message" at bounding box center [873, 335] width 13 height 11
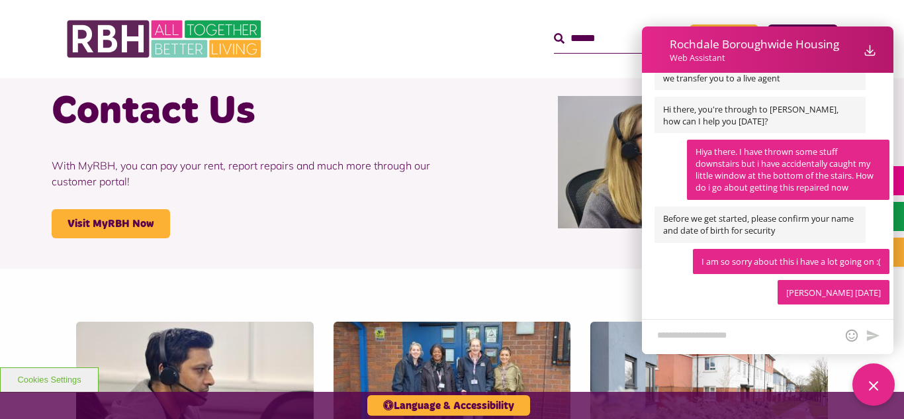
scroll to position [918, 0]
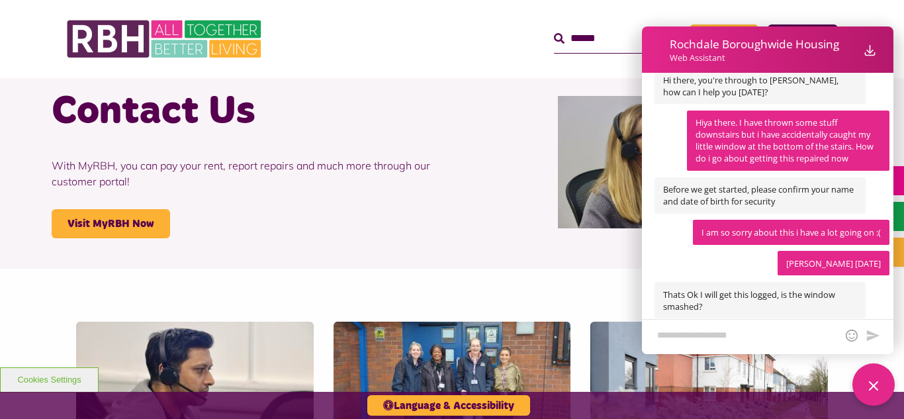
click at [785, 332] on textarea "Web Assistant container" at bounding box center [745, 336] width 182 height 17
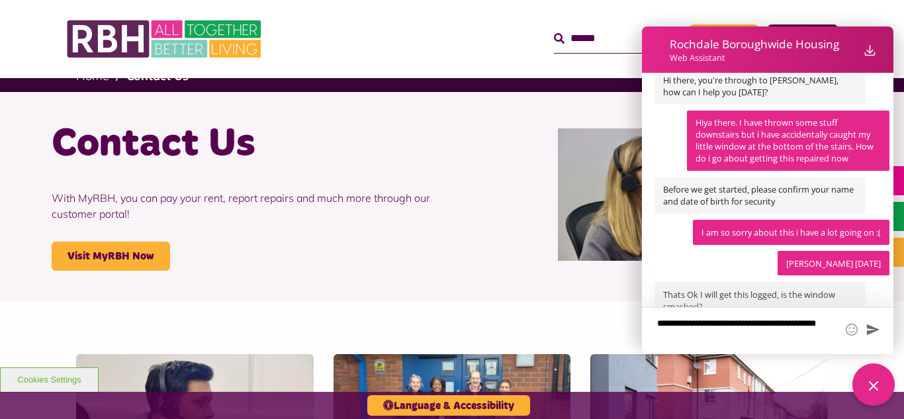
type textarea "**********"
click at [872, 330] on icon "Send message" at bounding box center [873, 329] width 13 height 11
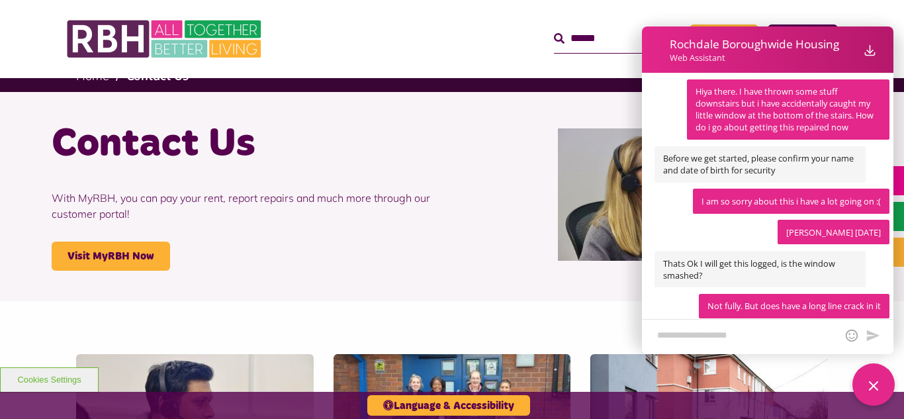
scroll to position [980, 0]
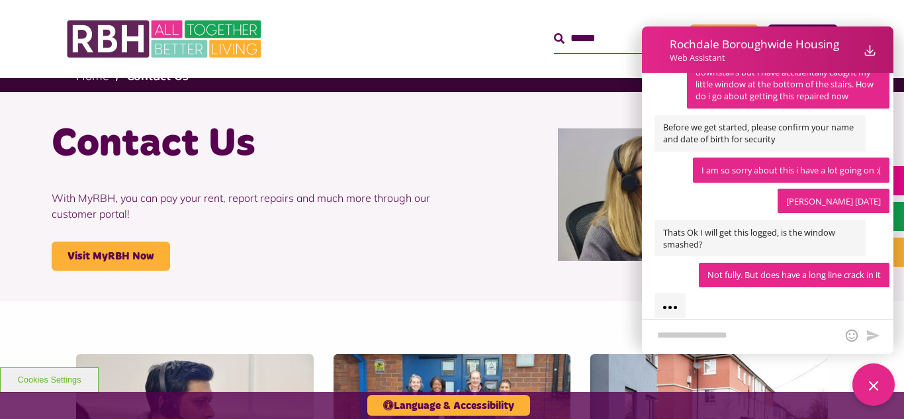
click at [778, 335] on textarea "Web Assistant container" at bounding box center [745, 336] width 182 height 17
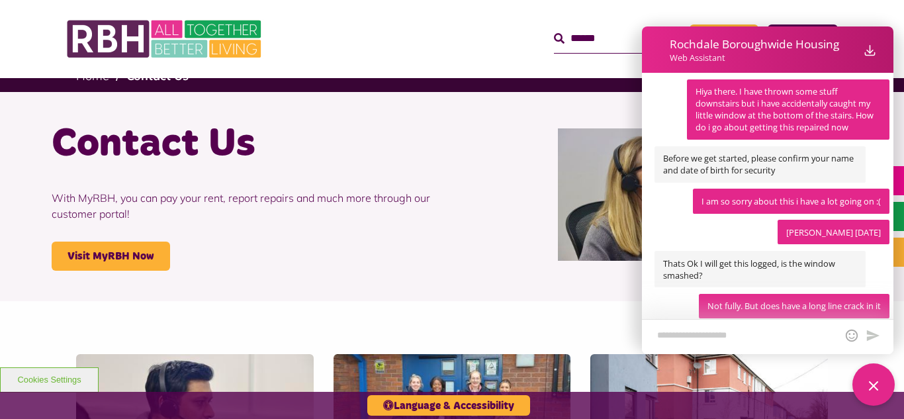
scroll to position [992, 0]
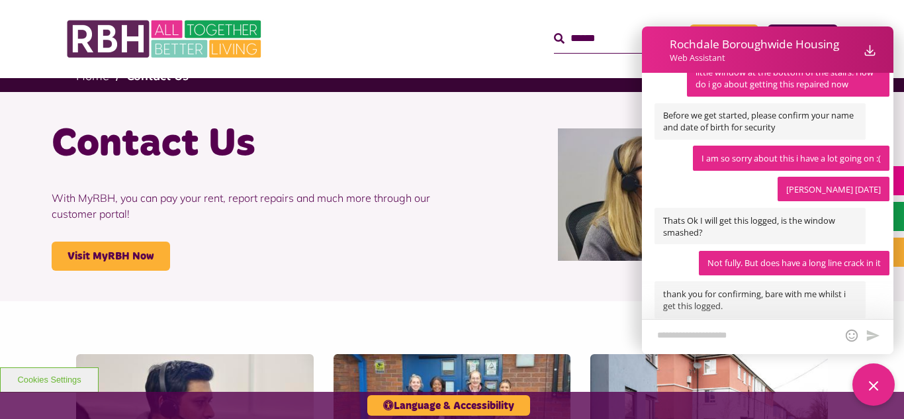
click at [777, 335] on textarea "Web Assistant container" at bounding box center [745, 336] width 182 height 17
type textarea "**********"
click at [873, 335] on icon "Send message" at bounding box center [873, 335] width 13 height 11
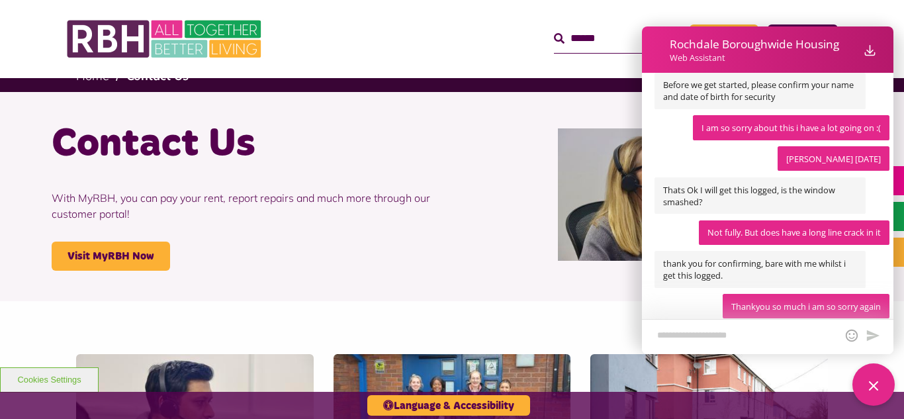
click at [750, 341] on textarea "Web Assistant container" at bounding box center [745, 336] width 182 height 17
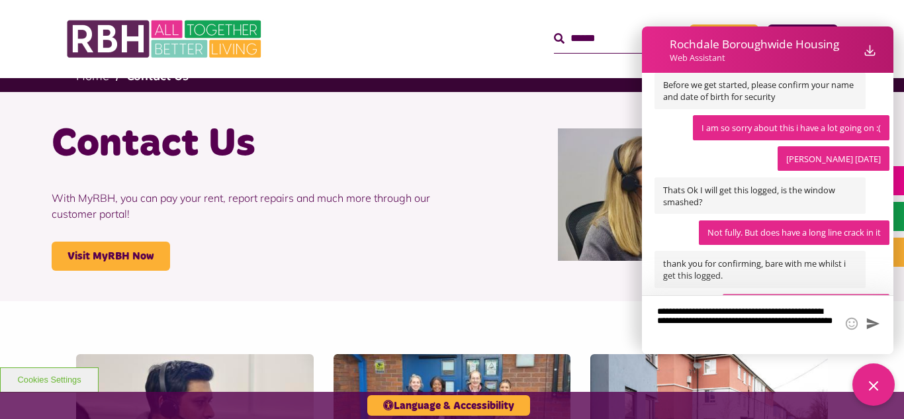
type textarea "**********"
click at [873, 320] on icon "Send message" at bounding box center [873, 323] width 15 height 15
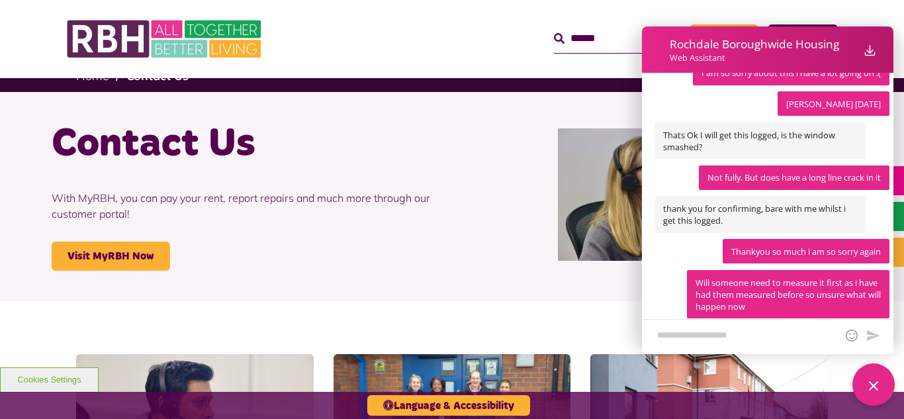
scroll to position [1108, 0]
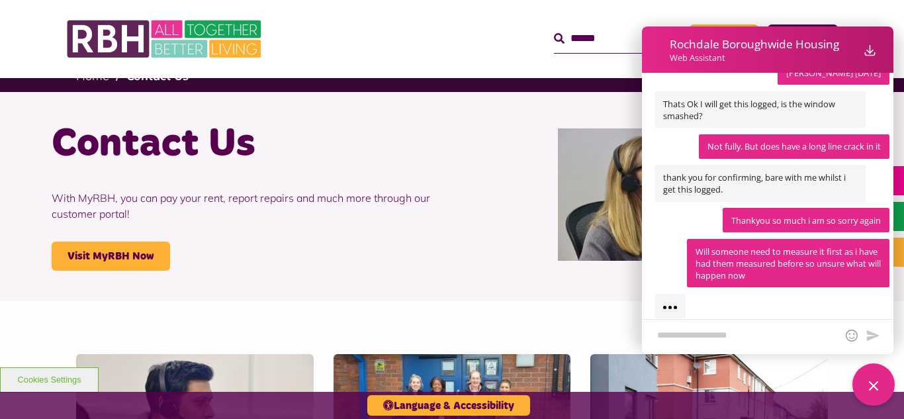
click at [766, 334] on textarea "Web Assistant container" at bounding box center [745, 336] width 182 height 17
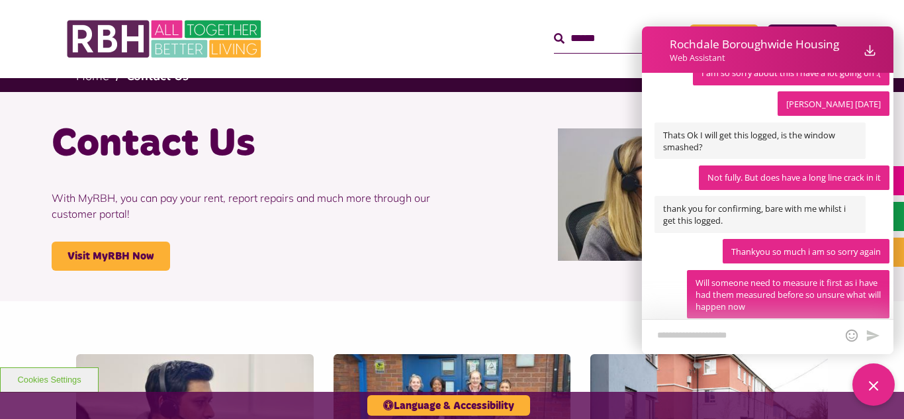
scroll to position [1132, 0]
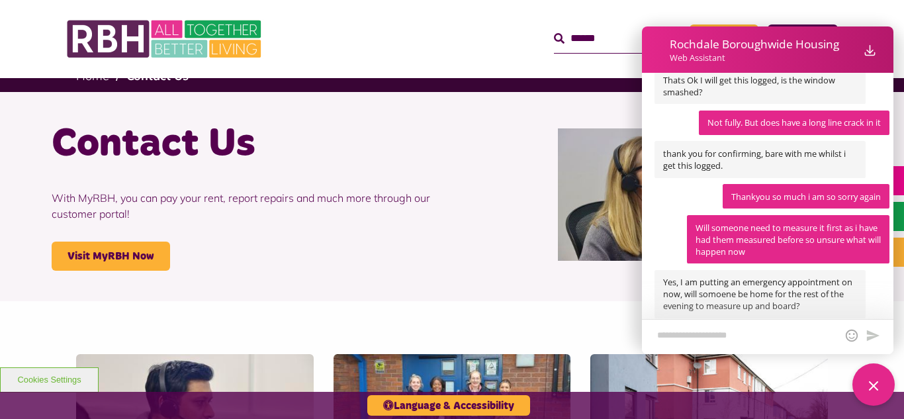
click at [768, 333] on textarea "Web Assistant container" at bounding box center [745, 336] width 182 height 17
type textarea "**********"
click at [880, 337] on div "Web Assistant container" at bounding box center [767, 337] width 251 height 34
click at [875, 335] on icon "Send message" at bounding box center [873, 335] width 13 height 11
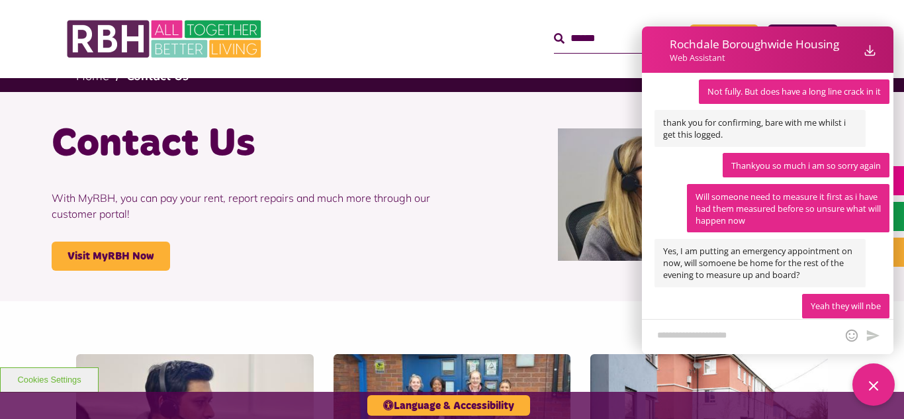
click at [799, 336] on textarea "Web Assistant container" at bounding box center [745, 336] width 182 height 17
click at [886, 153] on span "Thankyou so much i am so sorry again" at bounding box center [806, 165] width 167 height 24
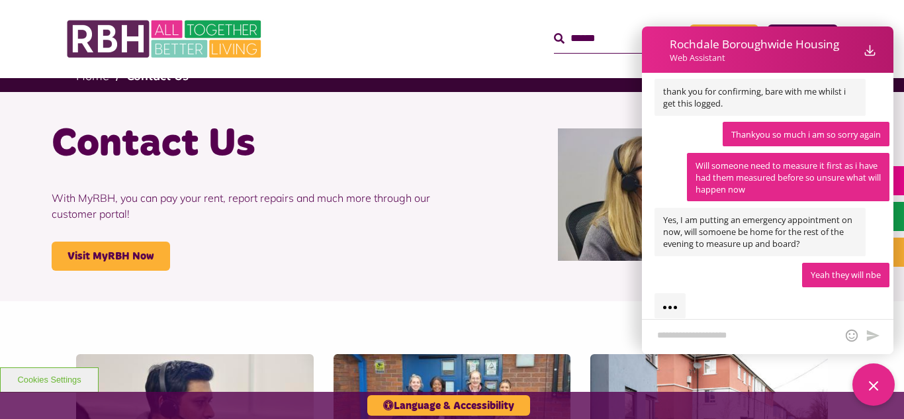
click at [711, 341] on textarea "Web Assistant container" at bounding box center [745, 336] width 182 height 17
type textarea "**********"
click at [875, 334] on icon "Send message" at bounding box center [873, 329] width 15 height 15
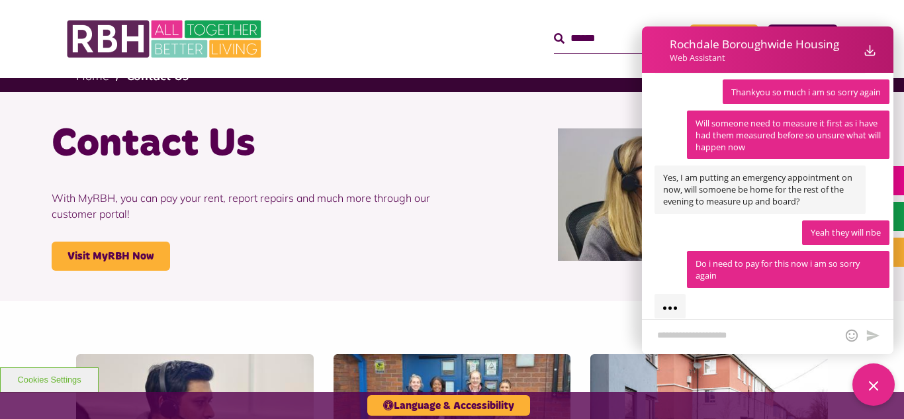
click at [788, 338] on textarea "Web Assistant container" at bounding box center [745, 336] width 182 height 17
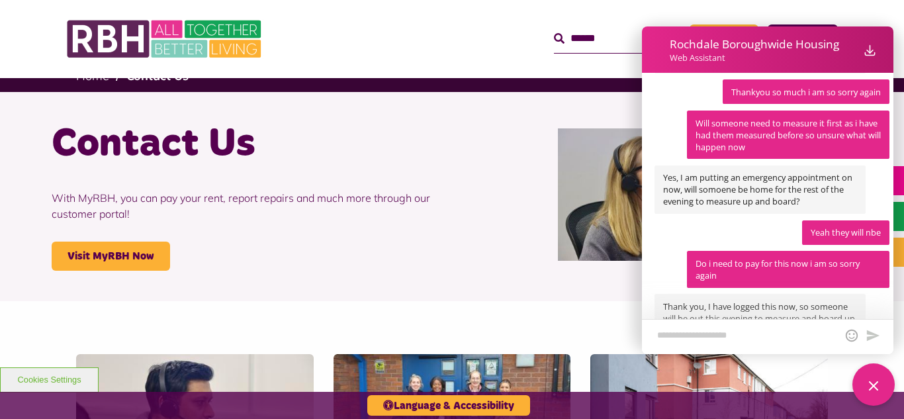
scroll to position [1284, 0]
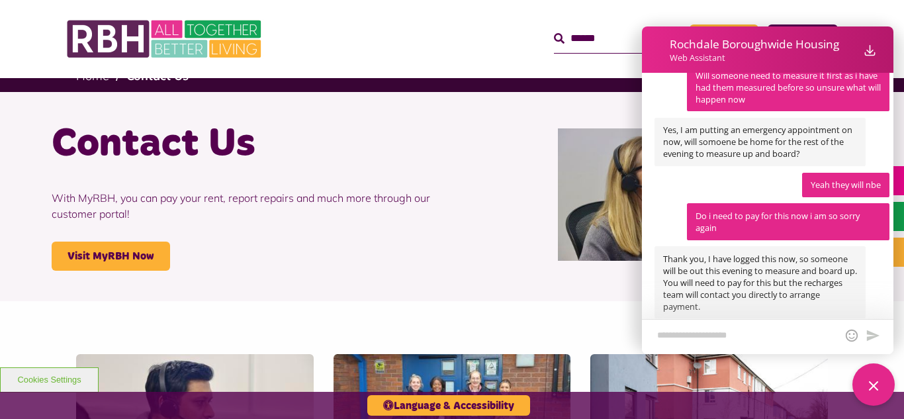
click at [759, 330] on textarea "Web Assistant container" at bounding box center [745, 336] width 182 height 17
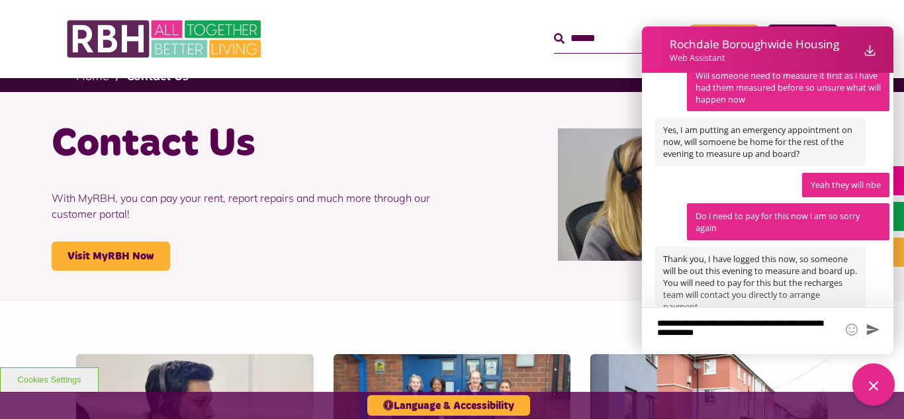
type textarea "**********"
click at [879, 334] on icon "Send message" at bounding box center [873, 329] width 15 height 15
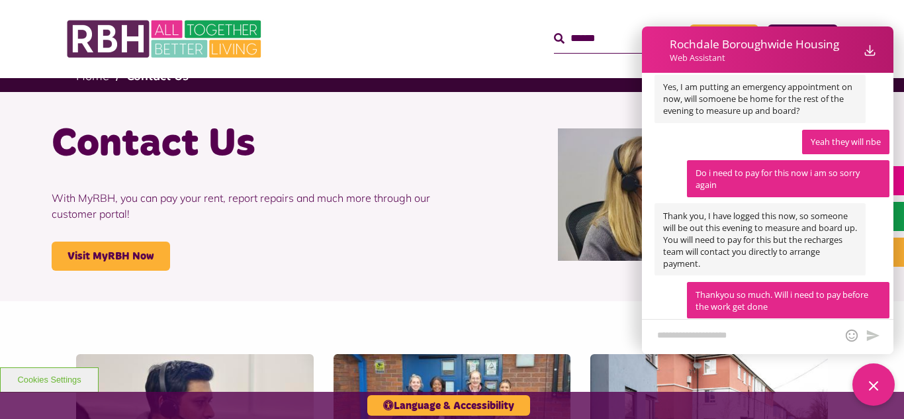
click at [785, 322] on div "Web Assistant container" at bounding box center [767, 337] width 251 height 34
click at [782, 345] on textarea "Web Assistant container" at bounding box center [745, 336] width 182 height 17
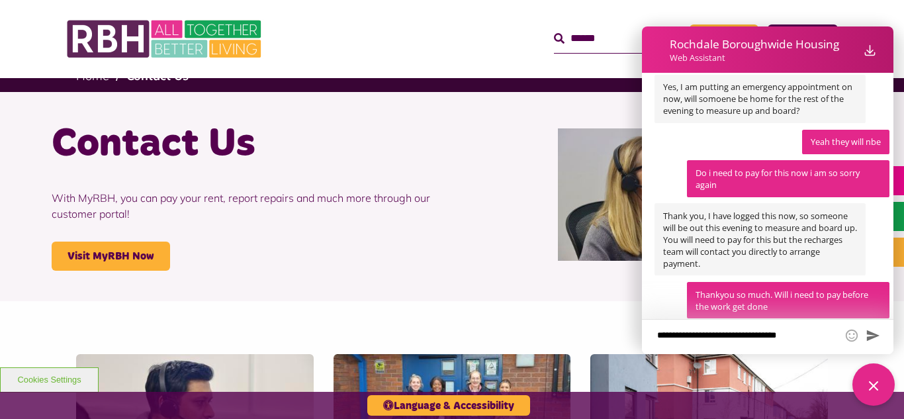
type textarea "**********"
click at [866, 334] on icon "Send message" at bounding box center [873, 335] width 15 height 15
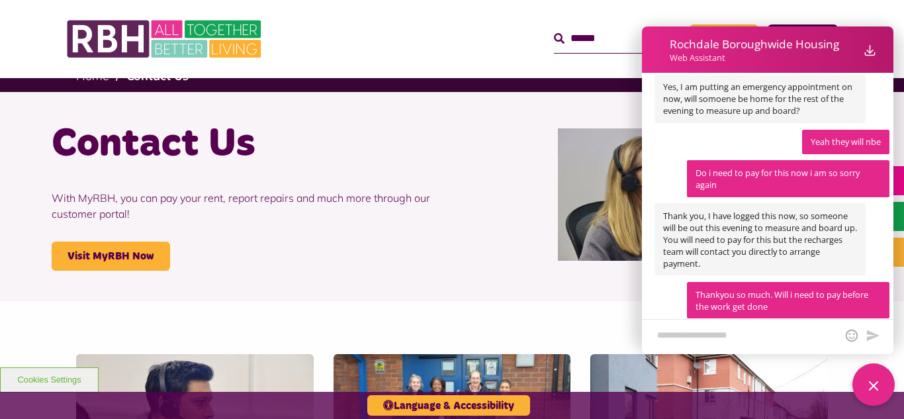
scroll to position [1359, 0]
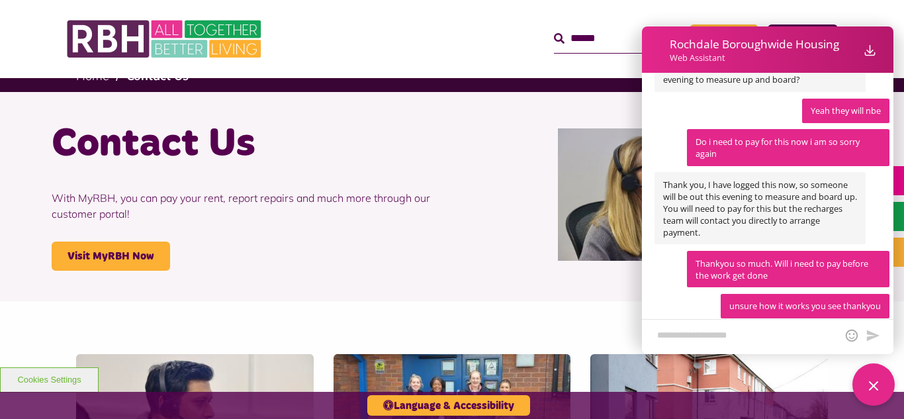
click at [782, 332] on textarea "Web Assistant container" at bounding box center [745, 336] width 182 height 17
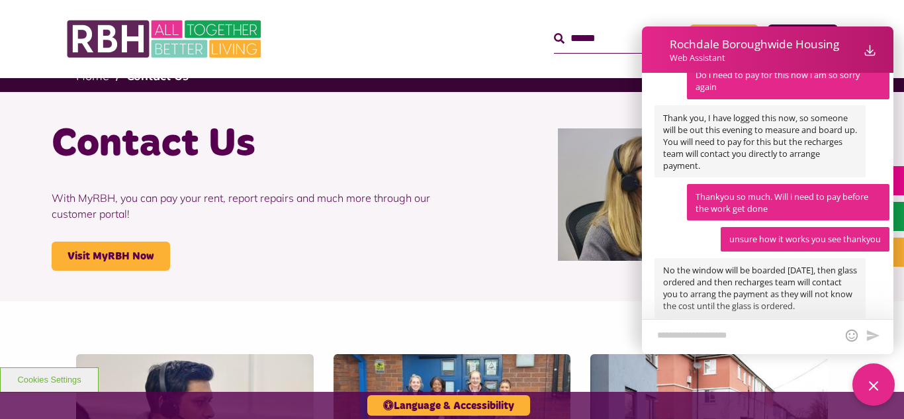
click at [783, 332] on textarea "Web Assistant container" at bounding box center [745, 336] width 182 height 17
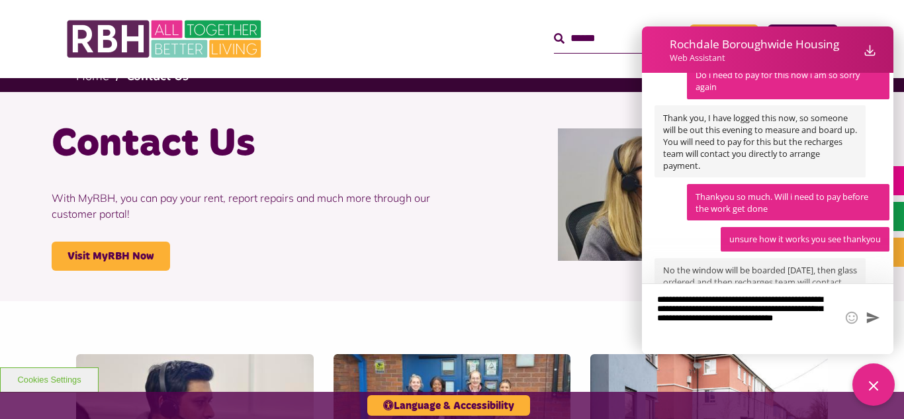
type textarea "**********"
click at [871, 319] on icon "Send message" at bounding box center [873, 317] width 13 height 11
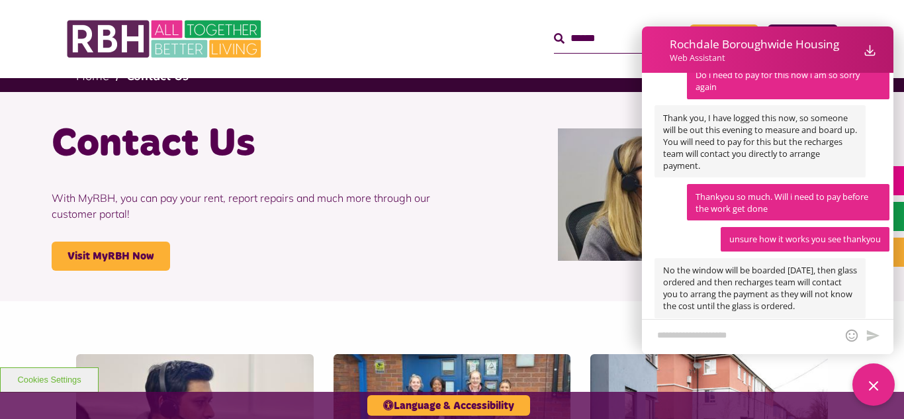
scroll to position [1492, 0]
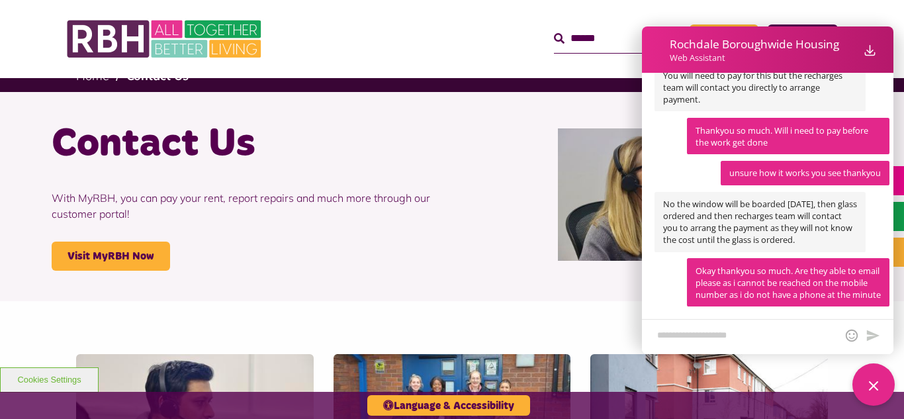
click at [778, 334] on textarea "Web Assistant container" at bounding box center [745, 336] width 182 height 17
type textarea "*"
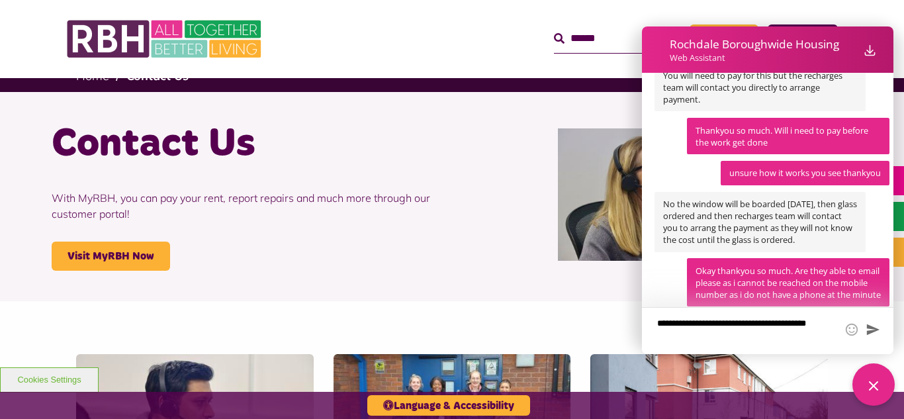
type textarea "**********"
click at [873, 326] on icon "Send message" at bounding box center [873, 329] width 15 height 15
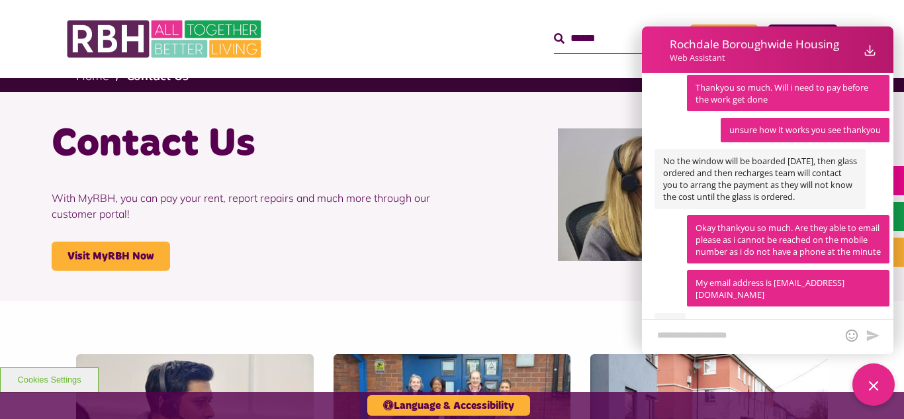
scroll to position [1566, 0]
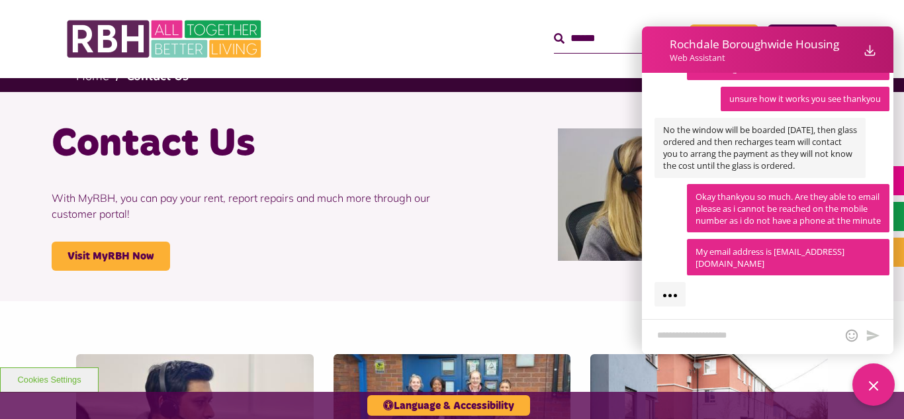
click at [727, 332] on textarea "Web Assistant container" at bounding box center [745, 336] width 182 height 17
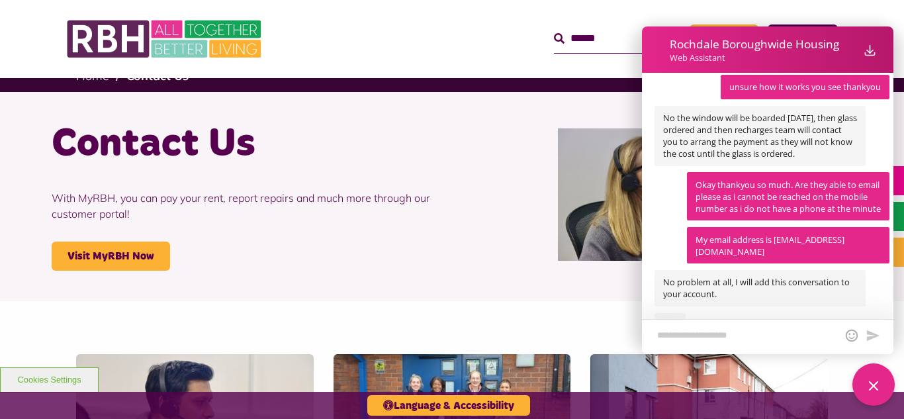
scroll to position [1609, 0]
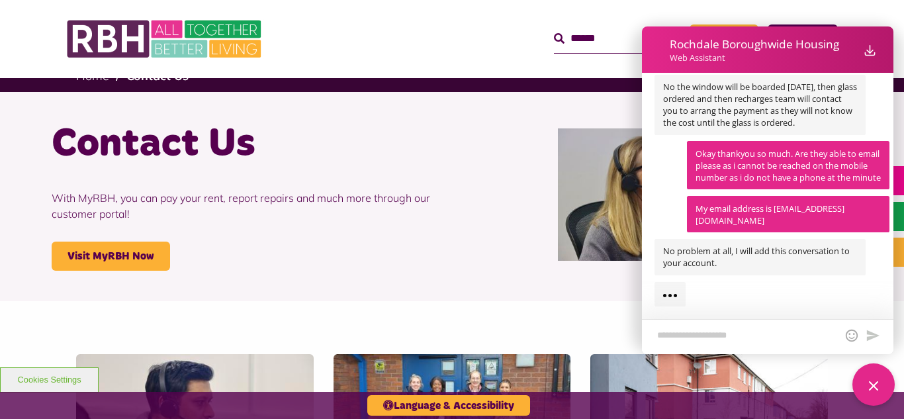
click at [752, 335] on textarea "Web Assistant container" at bounding box center [745, 336] width 182 height 17
type textarea "********"
click at [871, 339] on icon "Send message" at bounding box center [873, 335] width 15 height 15
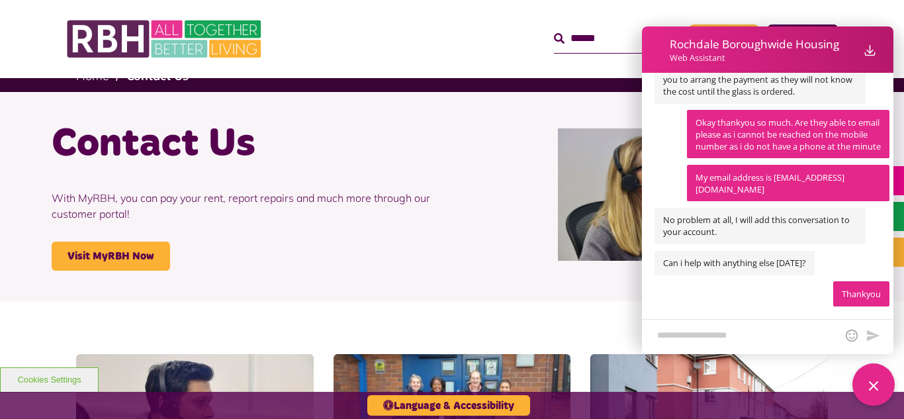
click at [801, 336] on textarea "Web Assistant container" at bounding box center [745, 336] width 182 height 17
type textarea "**********"
click at [871, 341] on icon "Send message" at bounding box center [873, 335] width 15 height 15
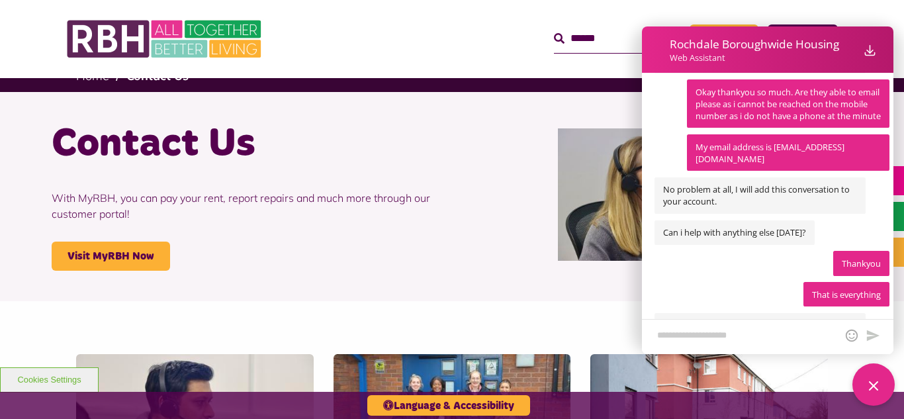
scroll to position [1737, 0]
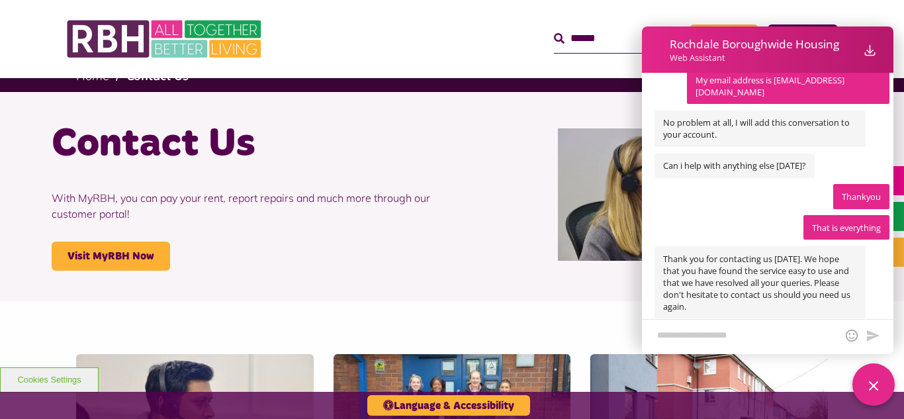
click at [873, 388] on icon "Close Web Assistant" at bounding box center [874, 386] width 16 height 16
